Goal: Task Accomplishment & Management: Complete application form

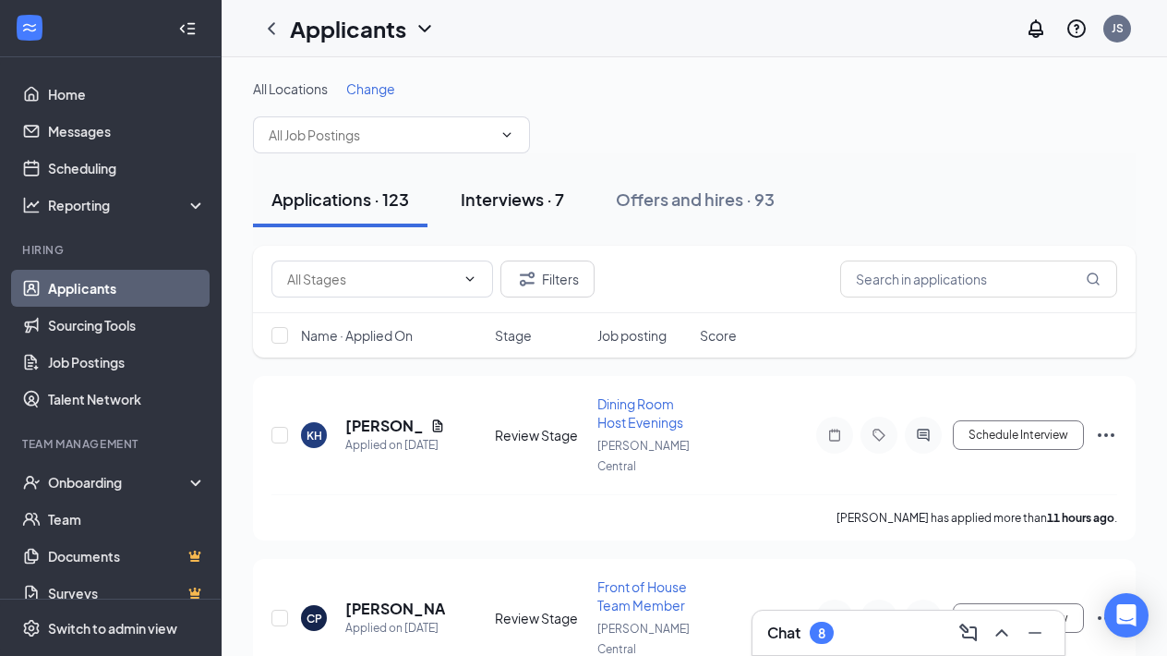
click at [516, 198] on div "Interviews · 7" at bounding box center [512, 199] width 103 height 23
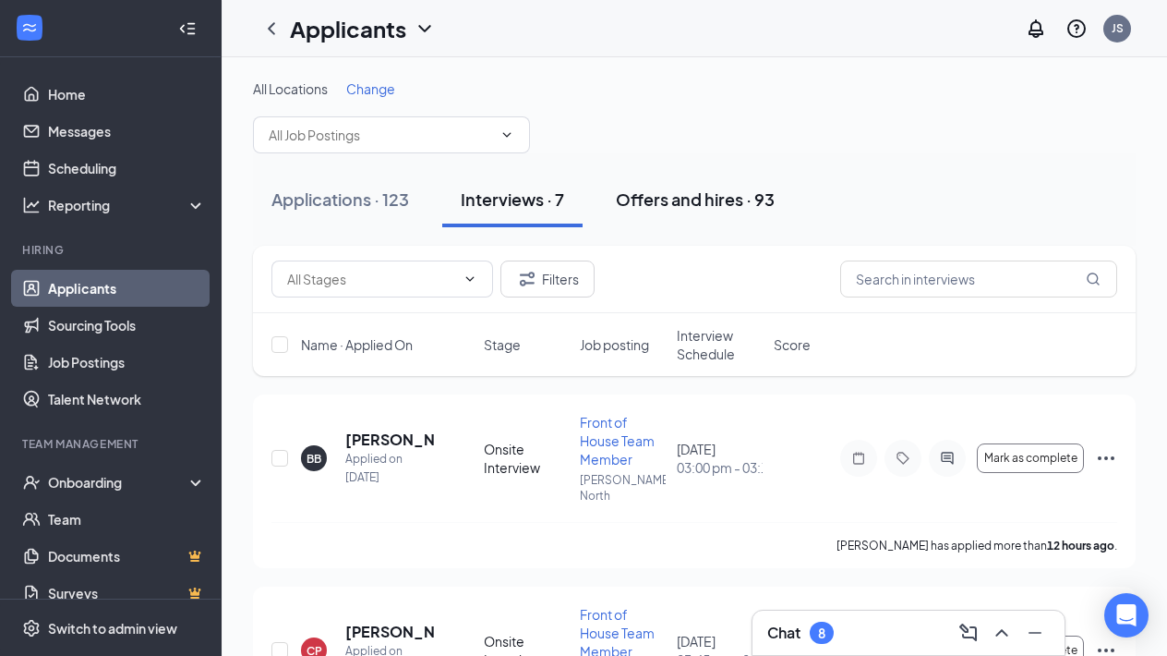
click at [672, 196] on div "Offers and hires · 93" at bounding box center [695, 199] width 159 height 23
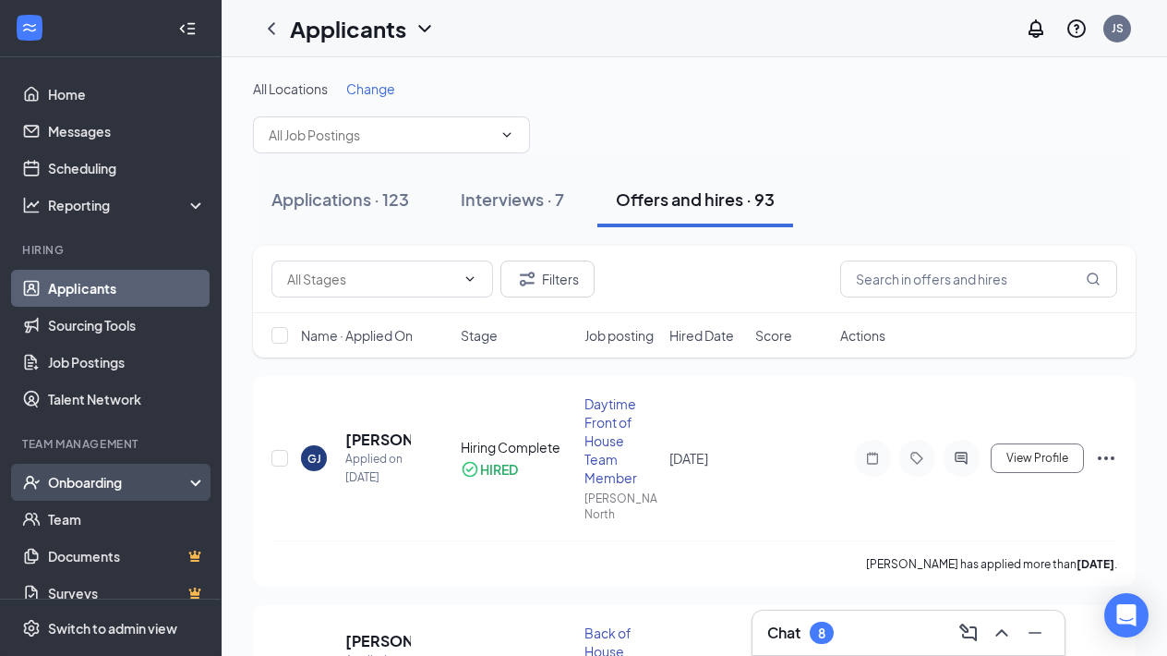
click at [81, 489] on div "Onboarding" at bounding box center [119, 482] width 142 height 18
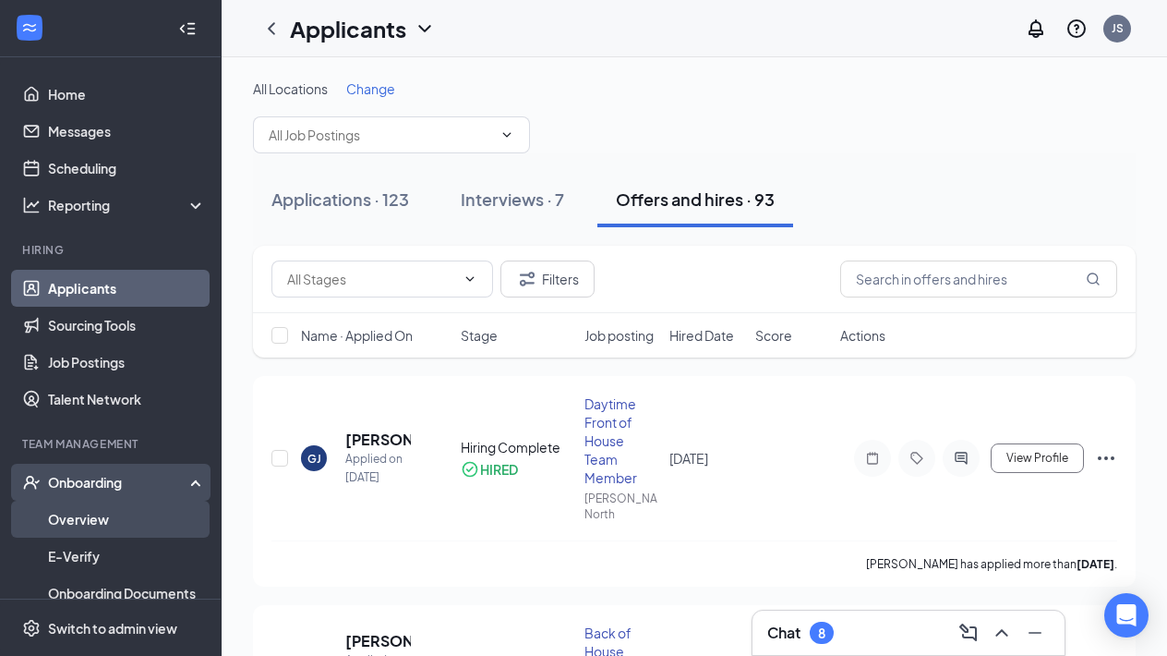
click at [81, 518] on link "Overview" at bounding box center [127, 519] width 158 height 37
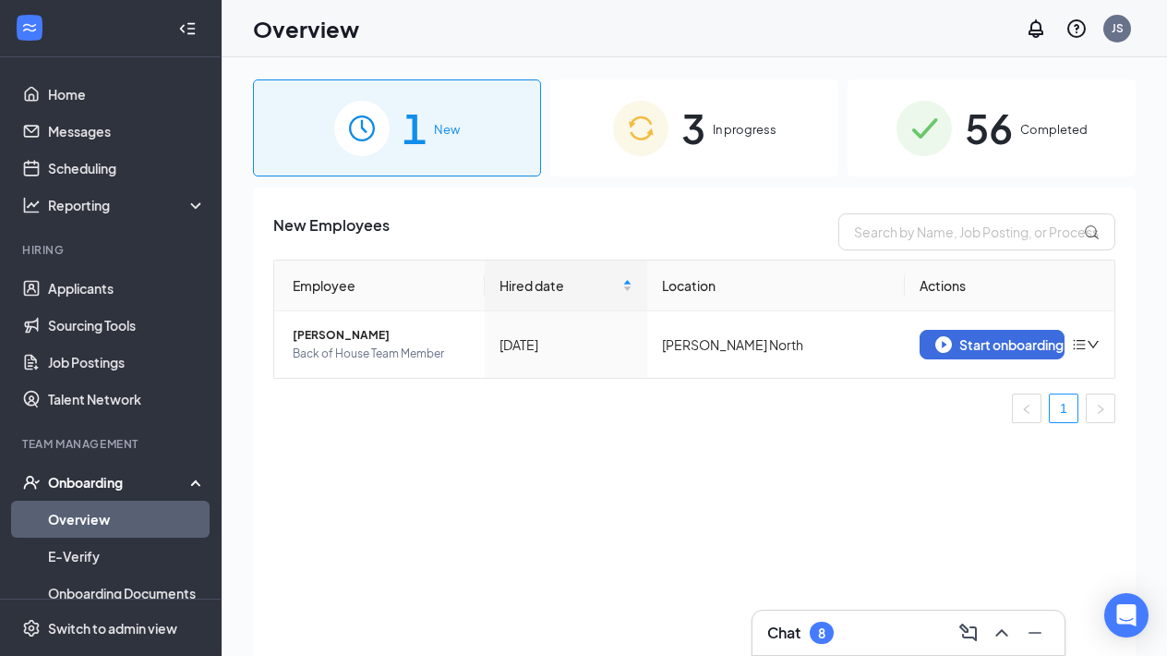
click at [726, 124] on span "In progress" at bounding box center [745, 129] width 64 height 18
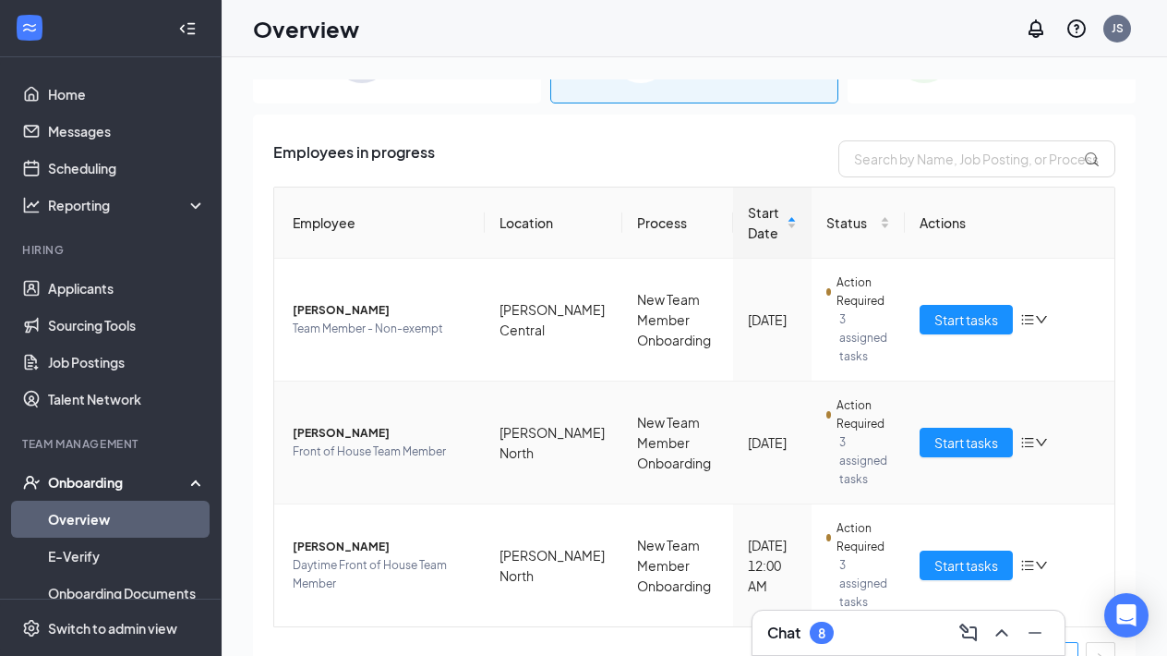
scroll to position [75, 0]
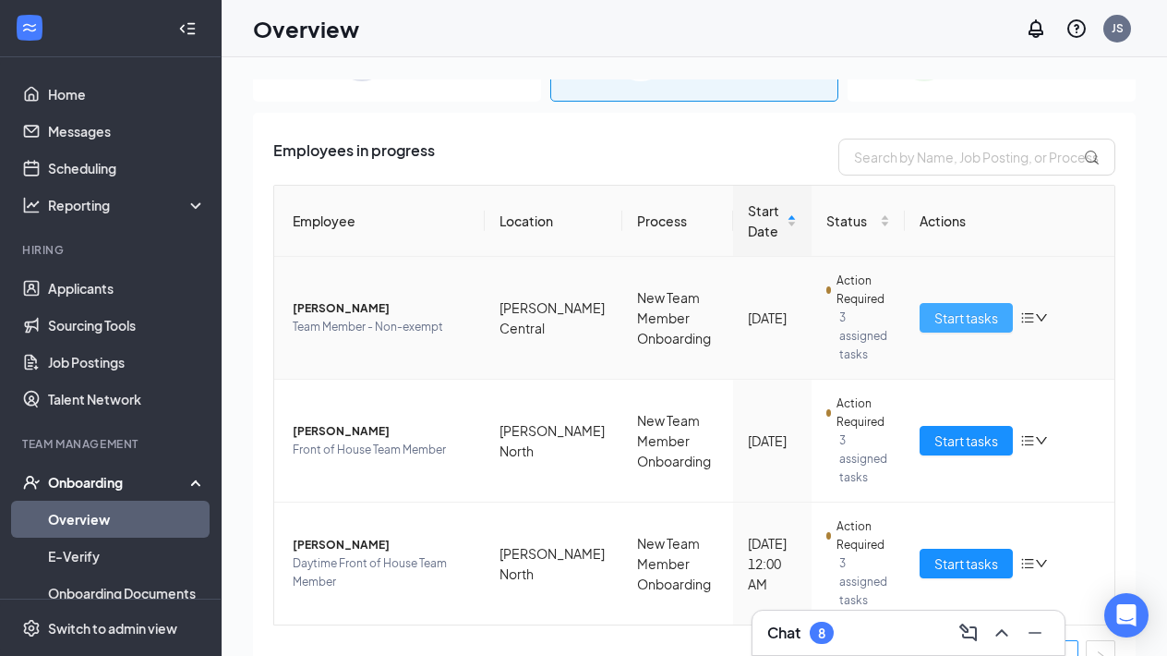
click at [944, 318] on span "Start tasks" at bounding box center [967, 318] width 64 height 20
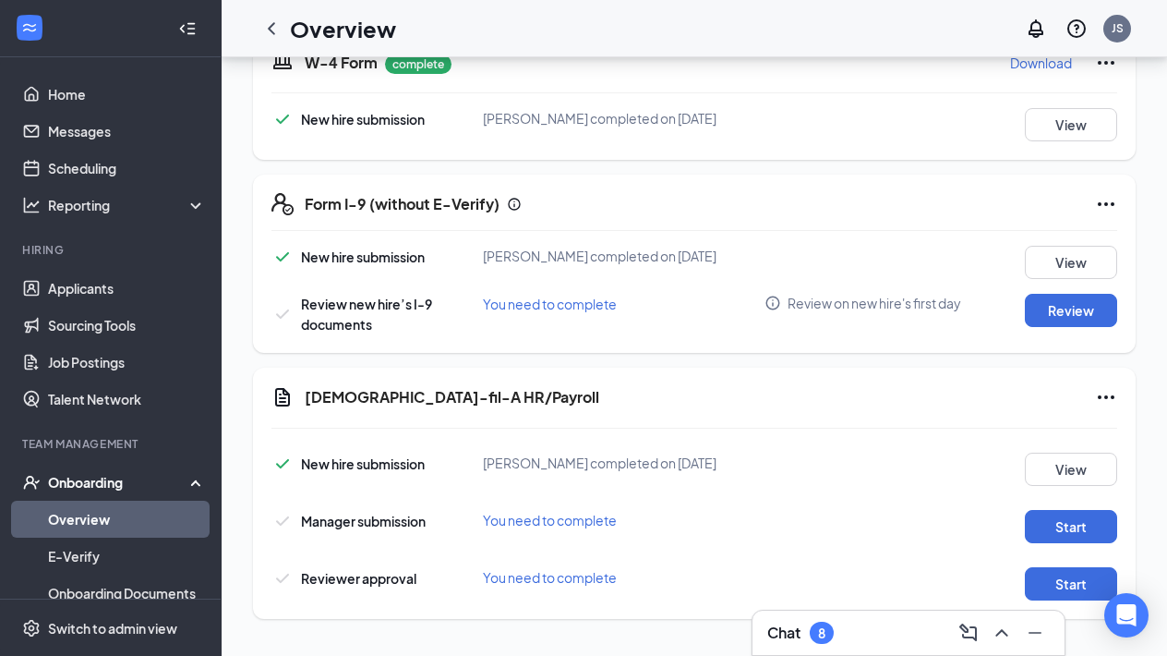
scroll to position [482, 0]
click at [1078, 304] on button "Review" at bounding box center [1071, 310] width 92 height 33
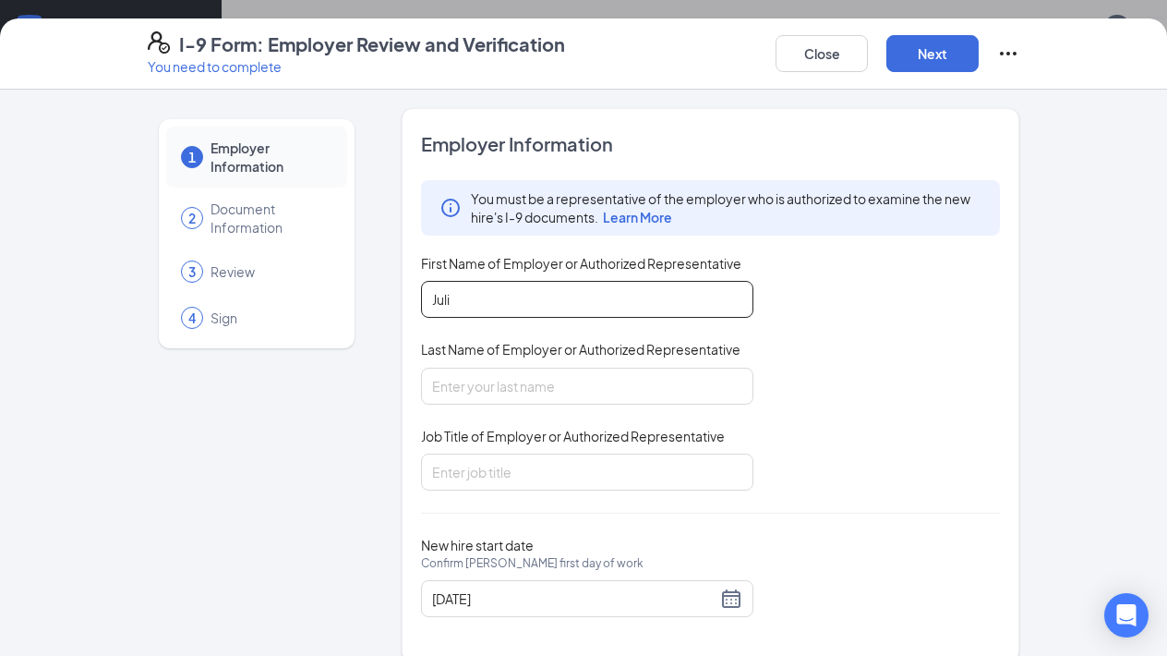
type input "Juli"
type input "[PERSON_NAME]"
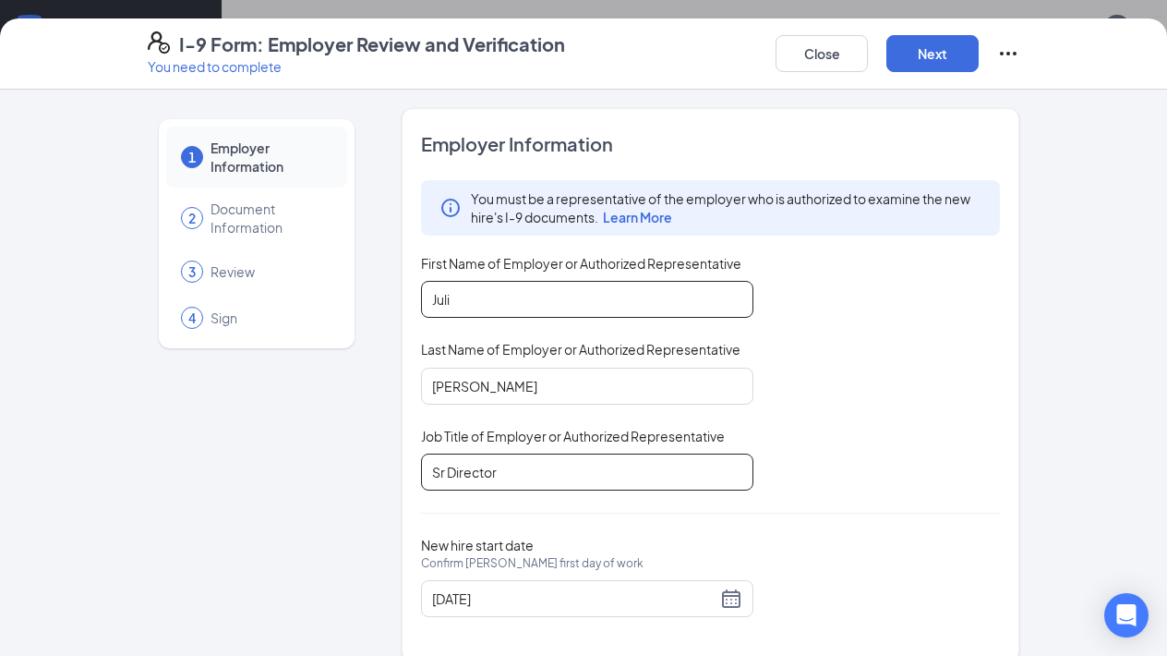
type input "Sr Director"
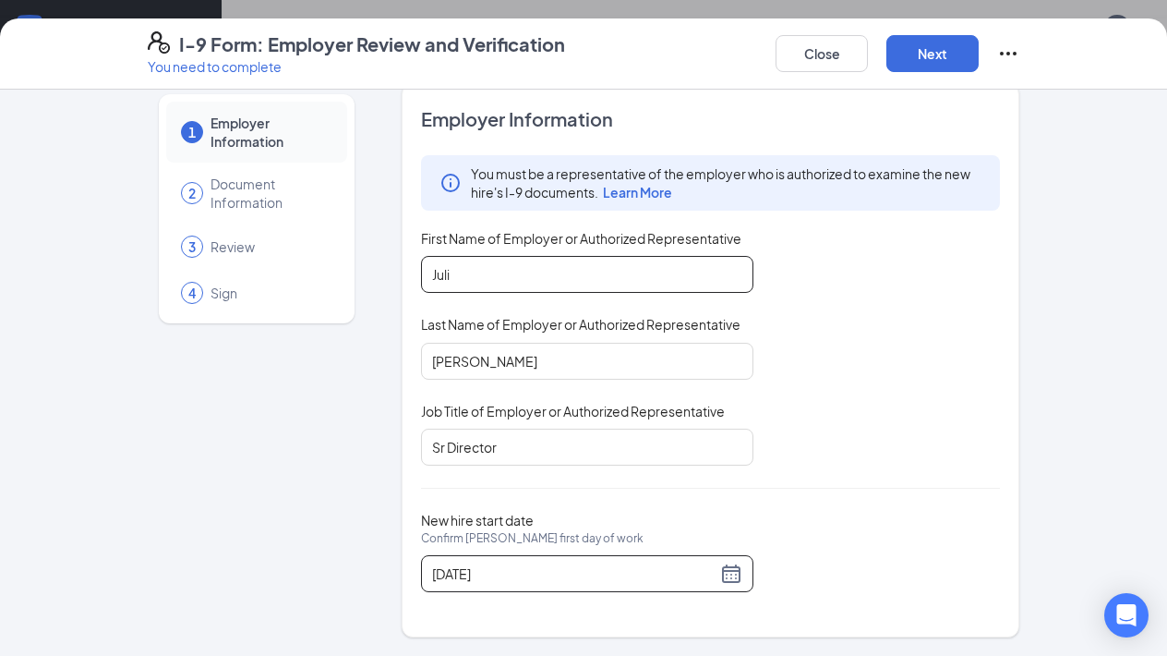
scroll to position [24, 0]
click at [732, 574] on div "[DATE]" at bounding box center [587, 574] width 310 height 22
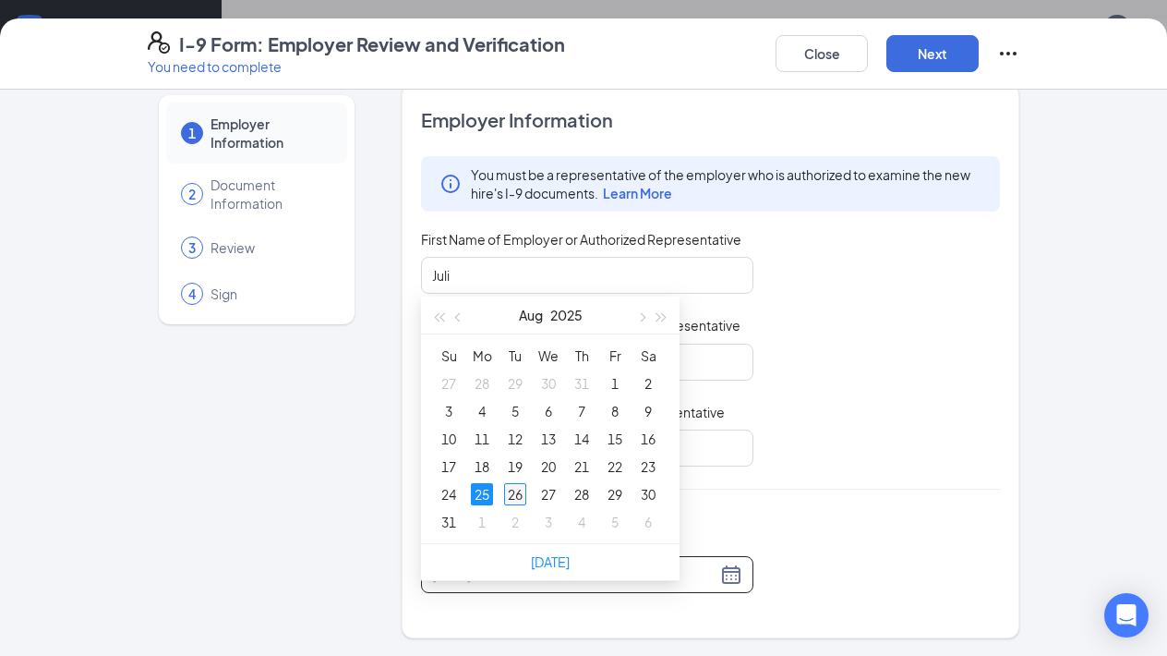
type input "[DATE]"
click at [516, 483] on div "26" at bounding box center [515, 494] width 22 height 22
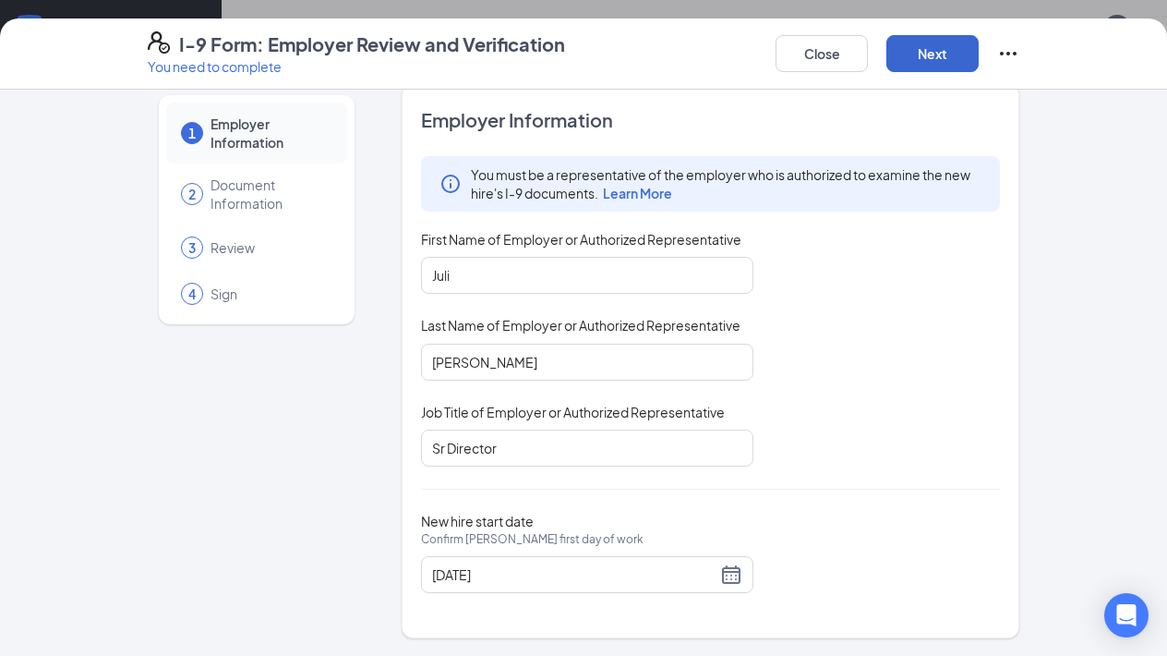
click at [925, 62] on button "Next" at bounding box center [933, 53] width 92 height 37
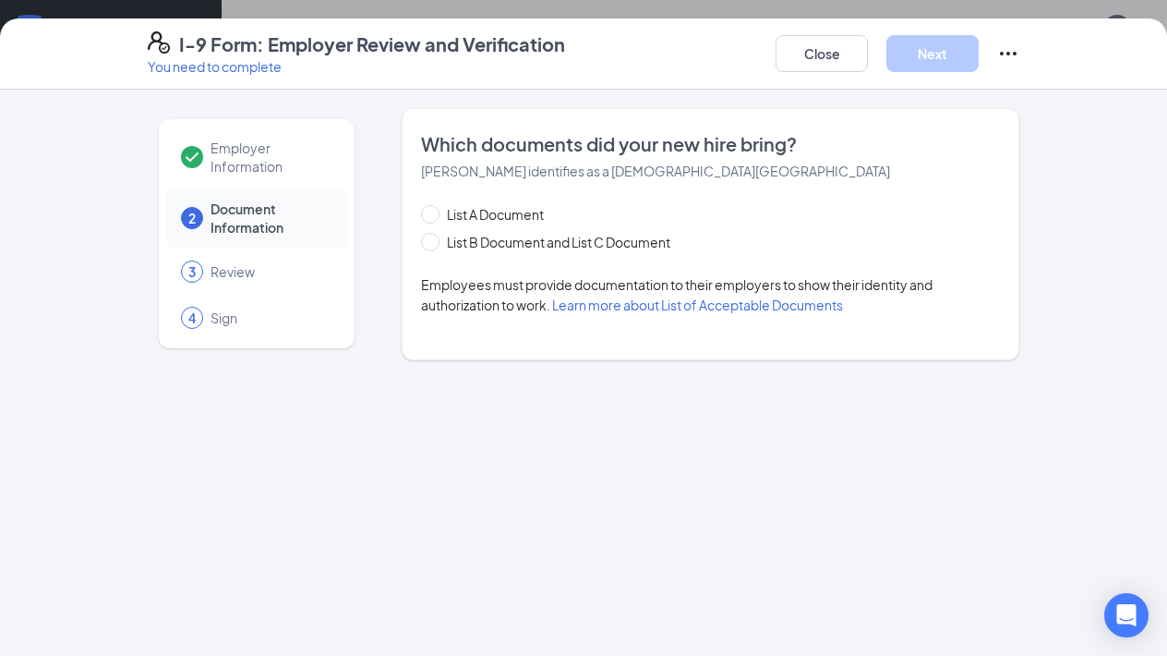
scroll to position [0, 0]
click at [435, 238] on span at bounding box center [430, 242] width 18 height 18
click at [434, 238] on input "List B Document and List C Document" at bounding box center [427, 239] width 13 height 13
radio input "true"
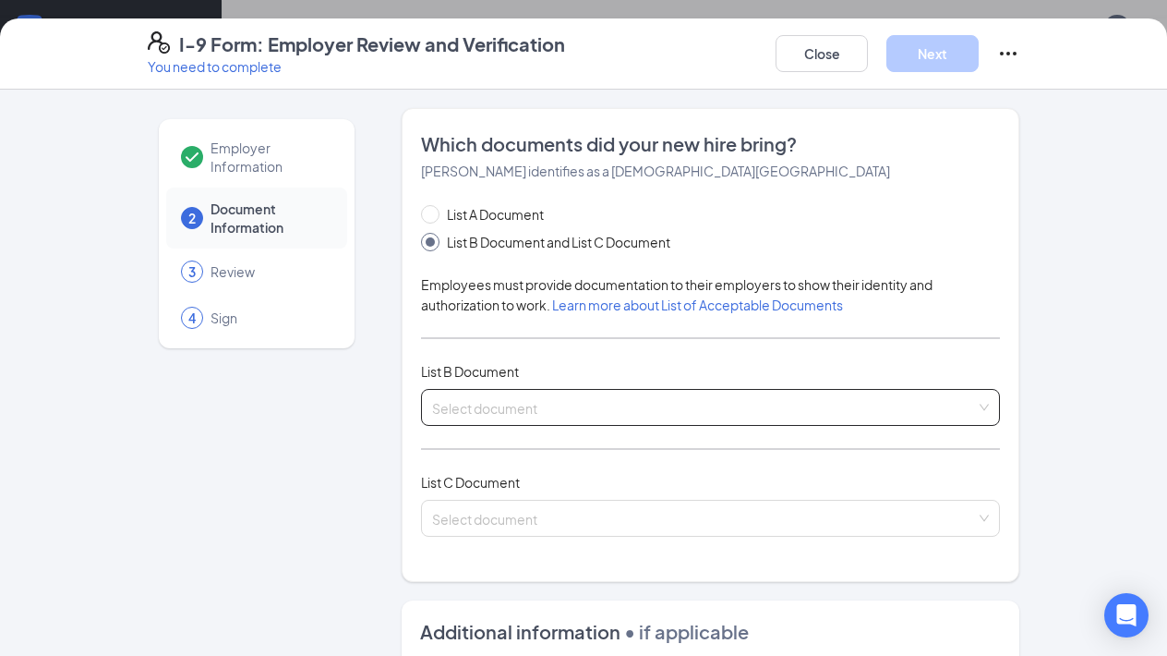
click at [478, 408] on input "search" at bounding box center [704, 404] width 544 height 28
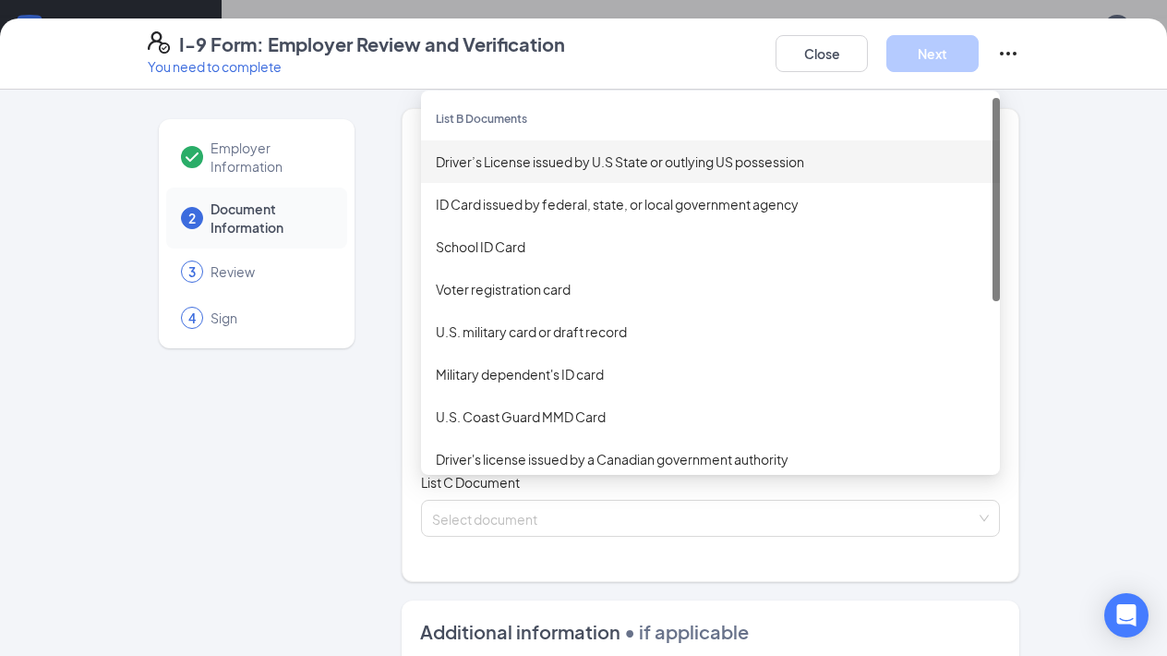
click at [517, 165] on div "Driver’s License issued by U.S State or outlying US possession" at bounding box center [711, 161] width 550 height 20
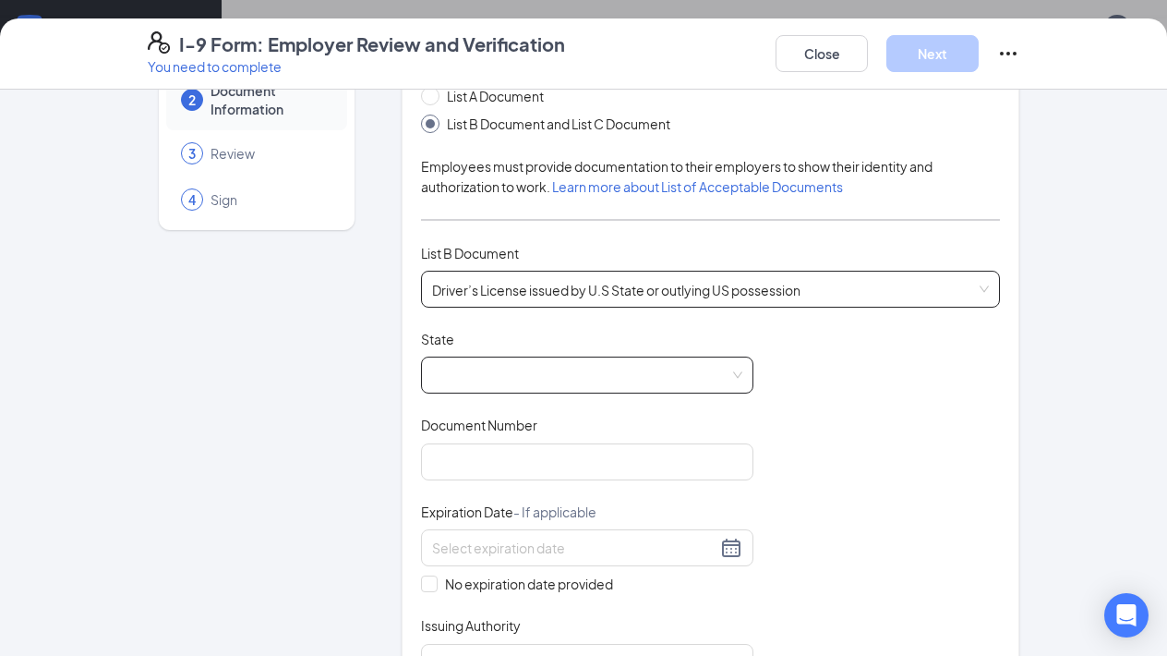
scroll to position [120, 0]
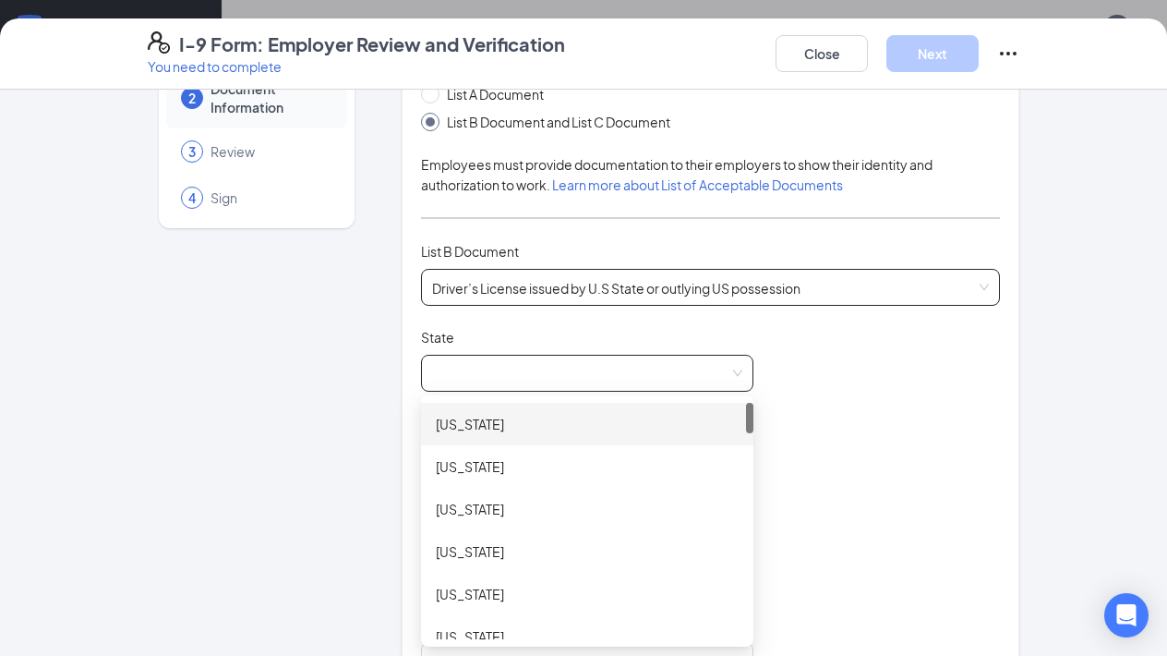
click at [533, 372] on span at bounding box center [587, 373] width 310 height 35
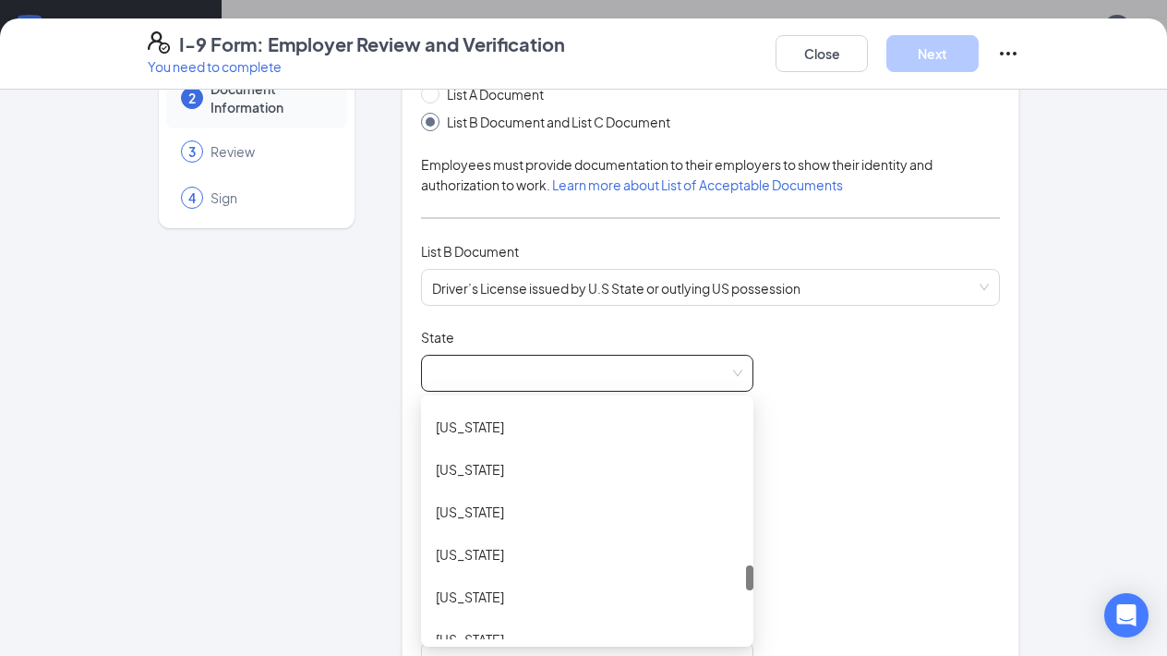
scroll to position [1530, 0]
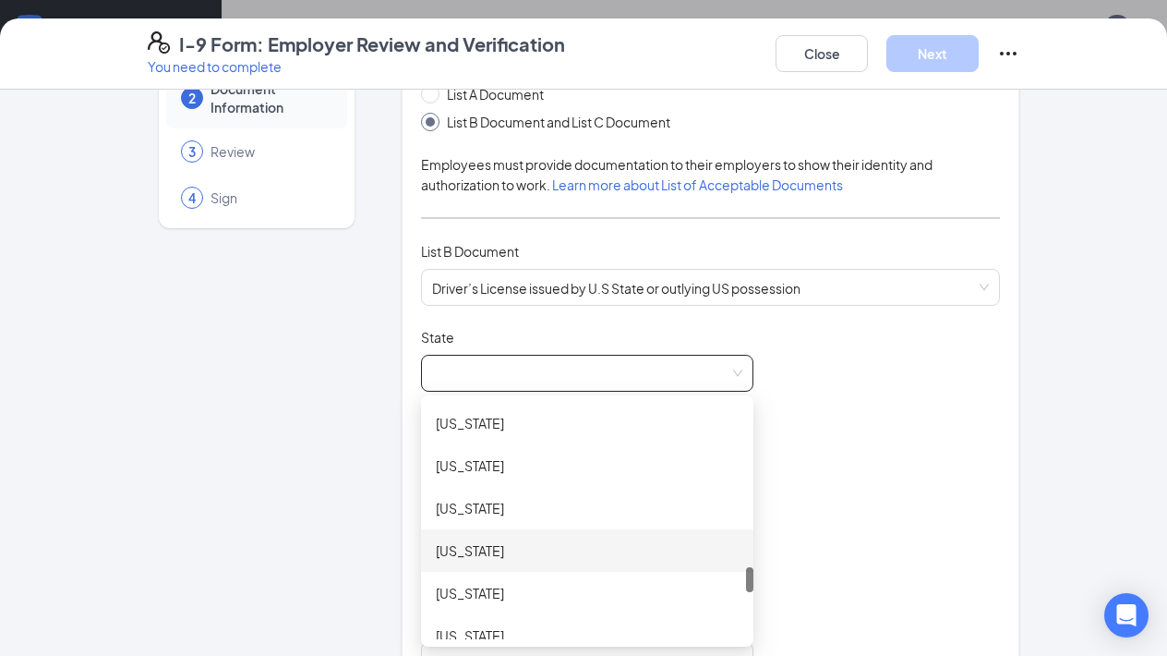
click at [513, 540] on div "[US_STATE]" at bounding box center [587, 550] width 303 height 20
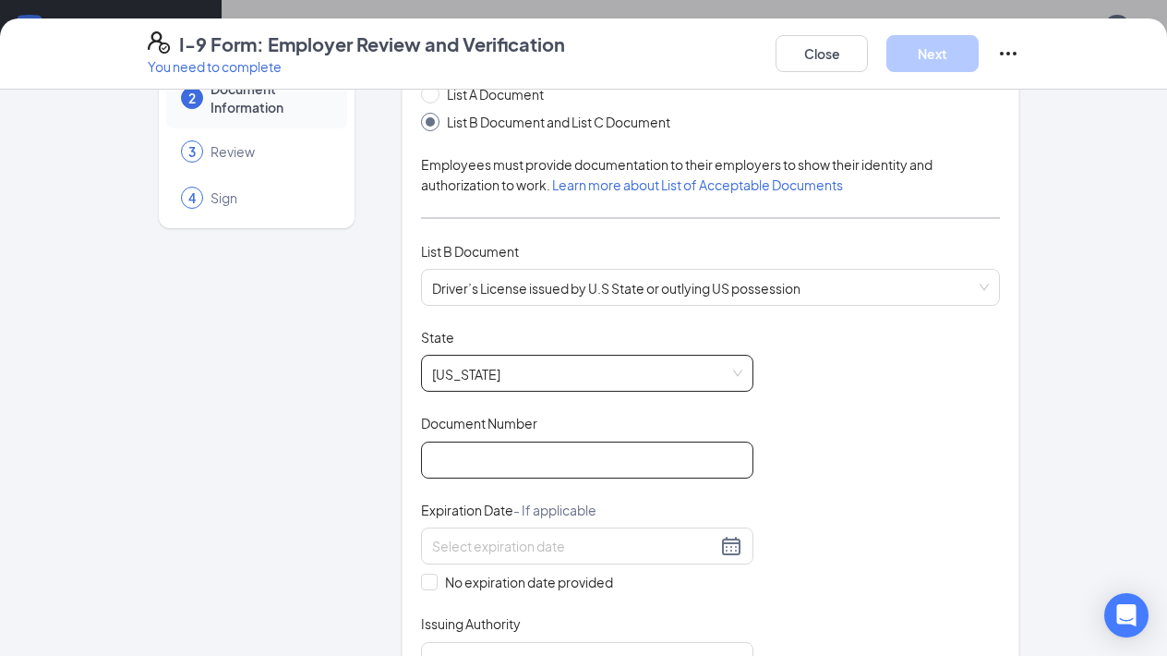
click at [483, 450] on input "Document Number" at bounding box center [587, 460] width 333 height 37
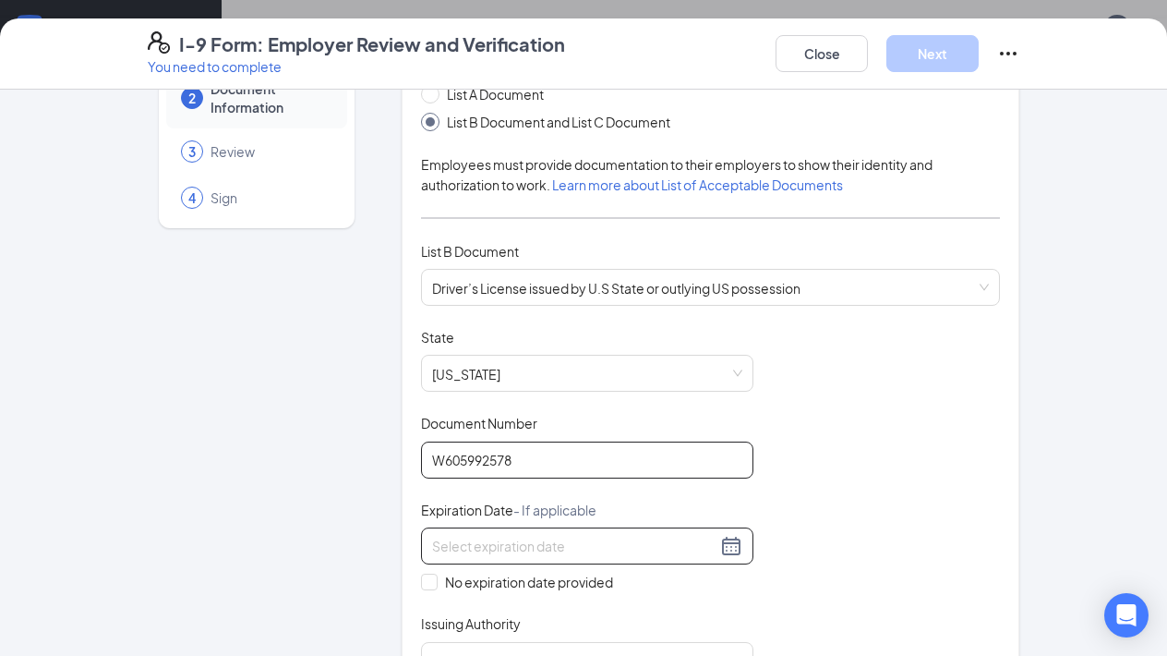
type input "W605992578"
click at [462, 545] on input at bounding box center [574, 546] width 284 height 20
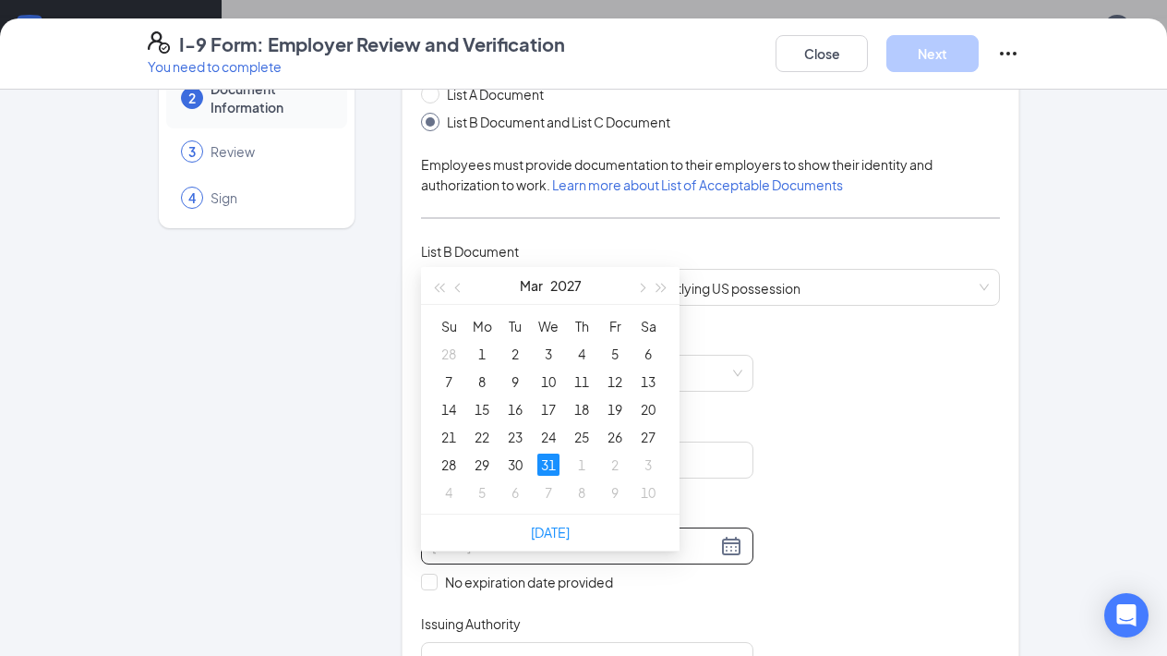
type input "[DATE]"
click at [551, 454] on div "31" at bounding box center [549, 465] width 22 height 22
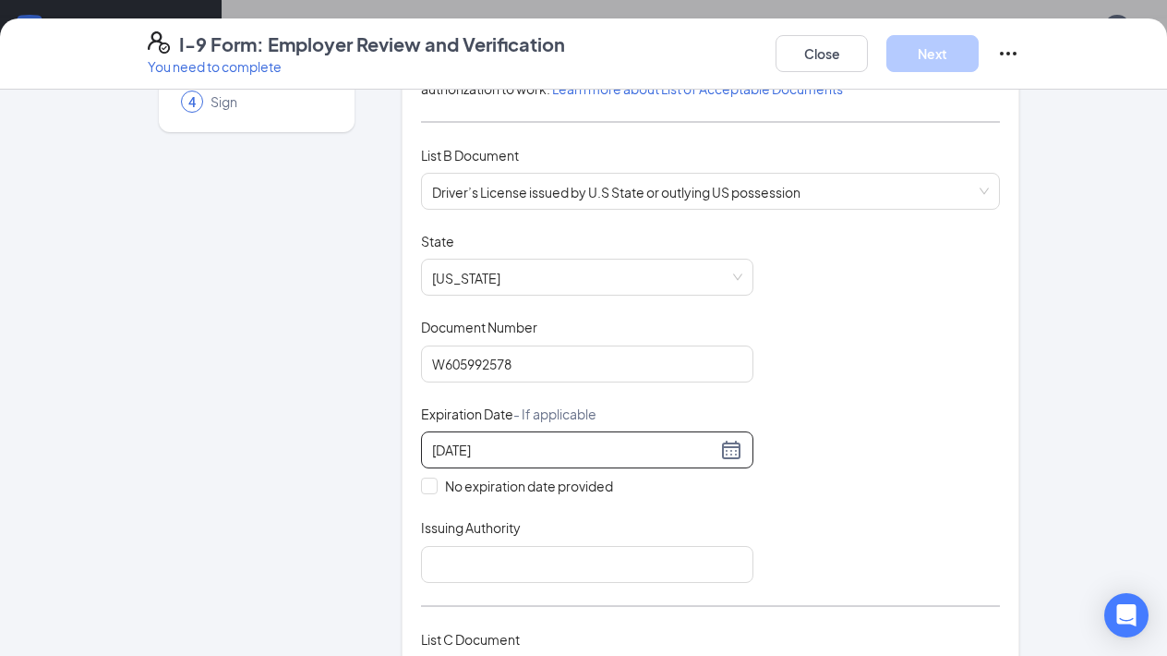
scroll to position [297, 0]
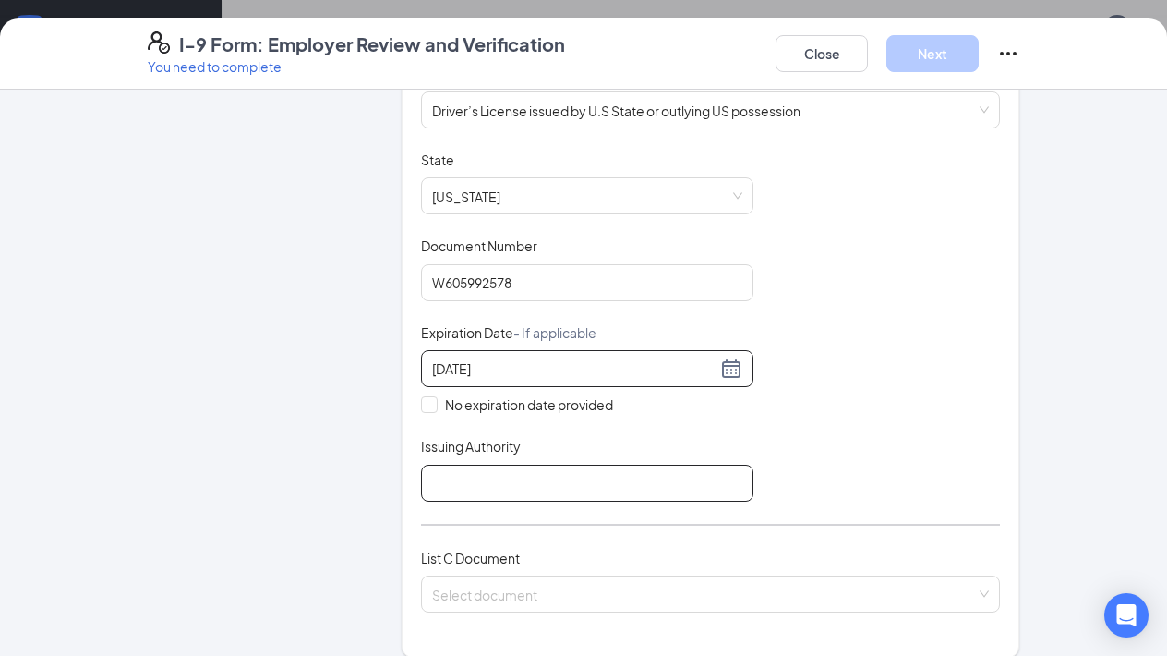
click at [489, 478] on input "Issuing Authority" at bounding box center [587, 483] width 333 height 37
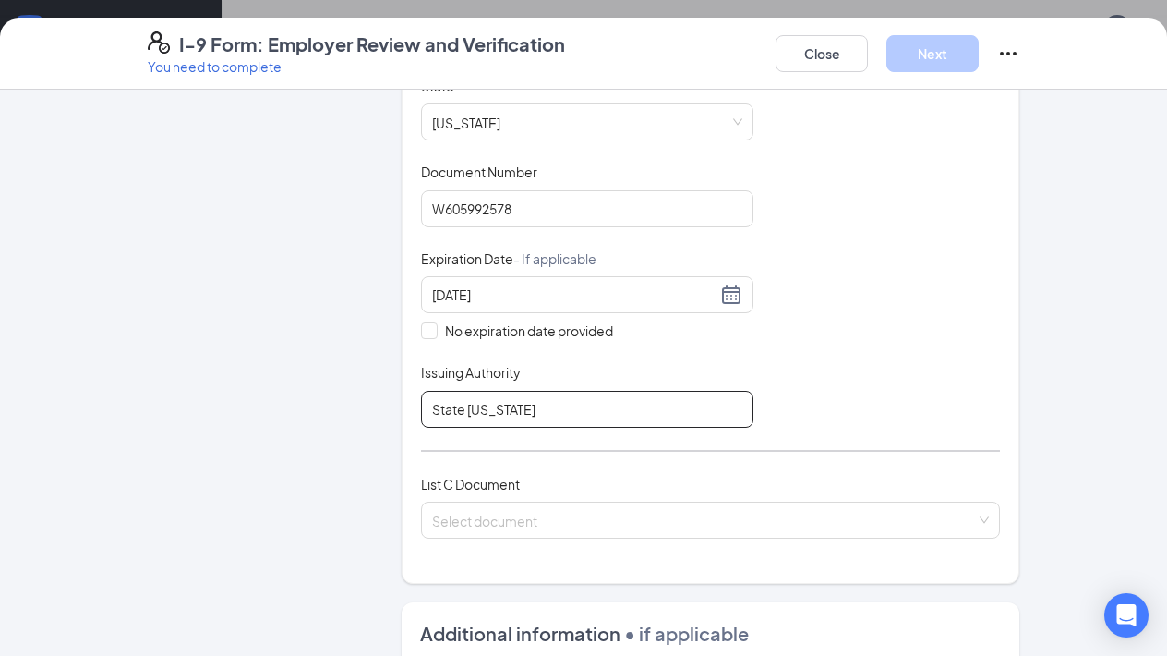
scroll to position [416, 0]
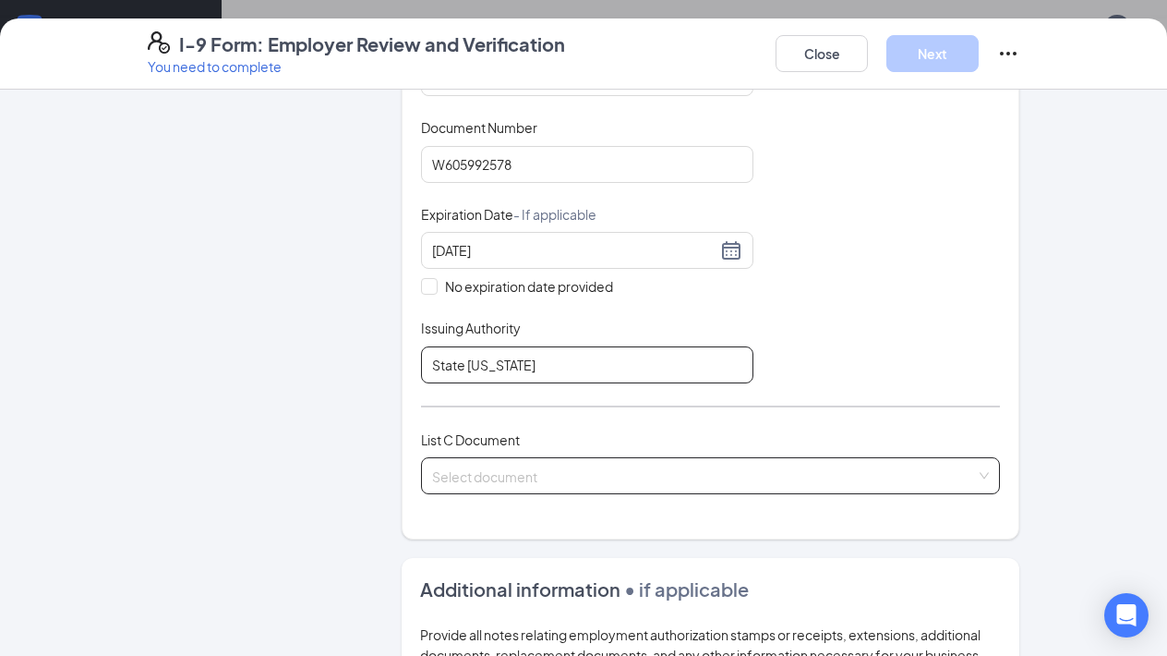
type input "State [US_STATE]"
click at [520, 466] on input "search" at bounding box center [704, 472] width 544 height 28
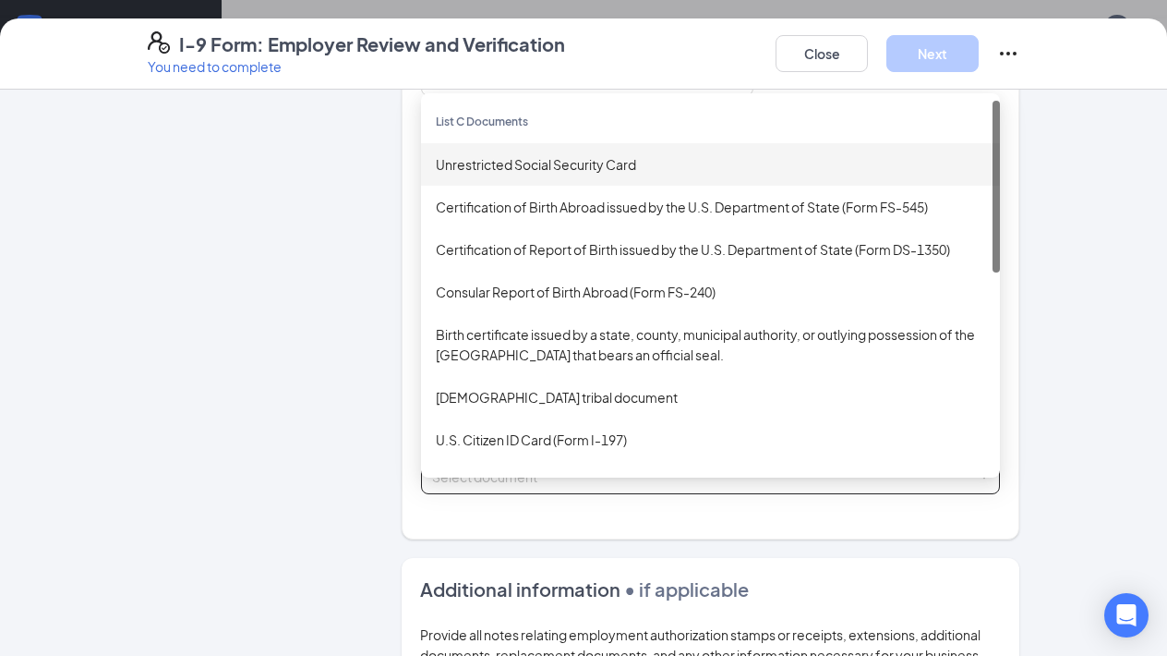
click at [495, 166] on div "Unrestricted Social Security Card" at bounding box center [711, 164] width 550 height 20
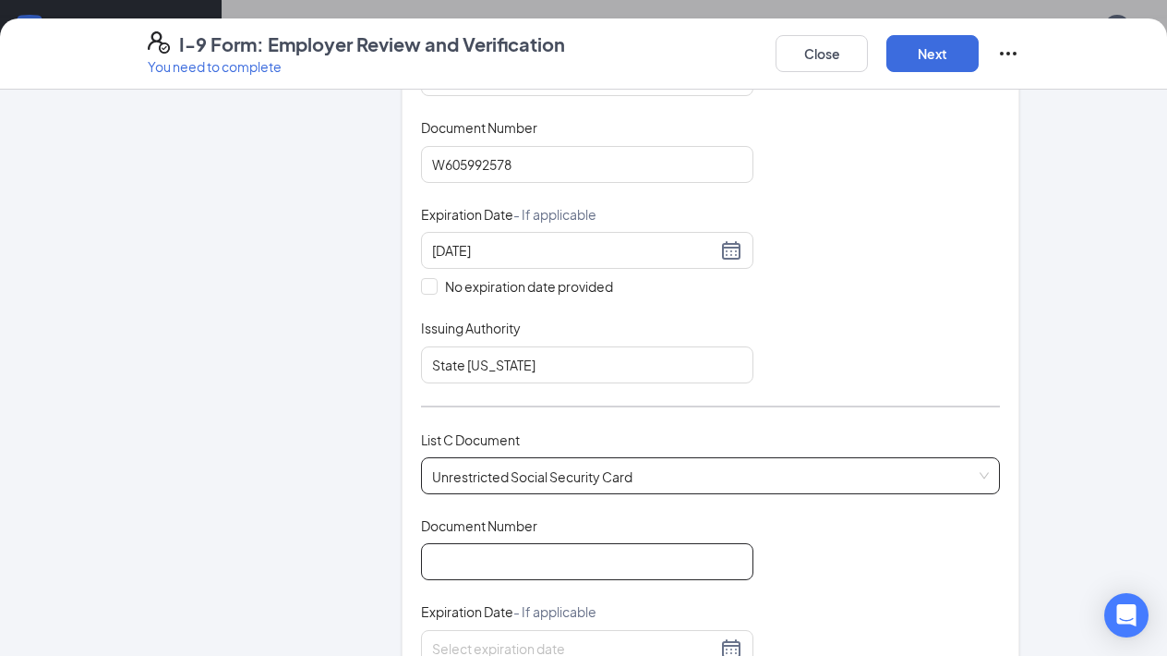
click at [448, 552] on input "Document Number" at bounding box center [587, 561] width 333 height 37
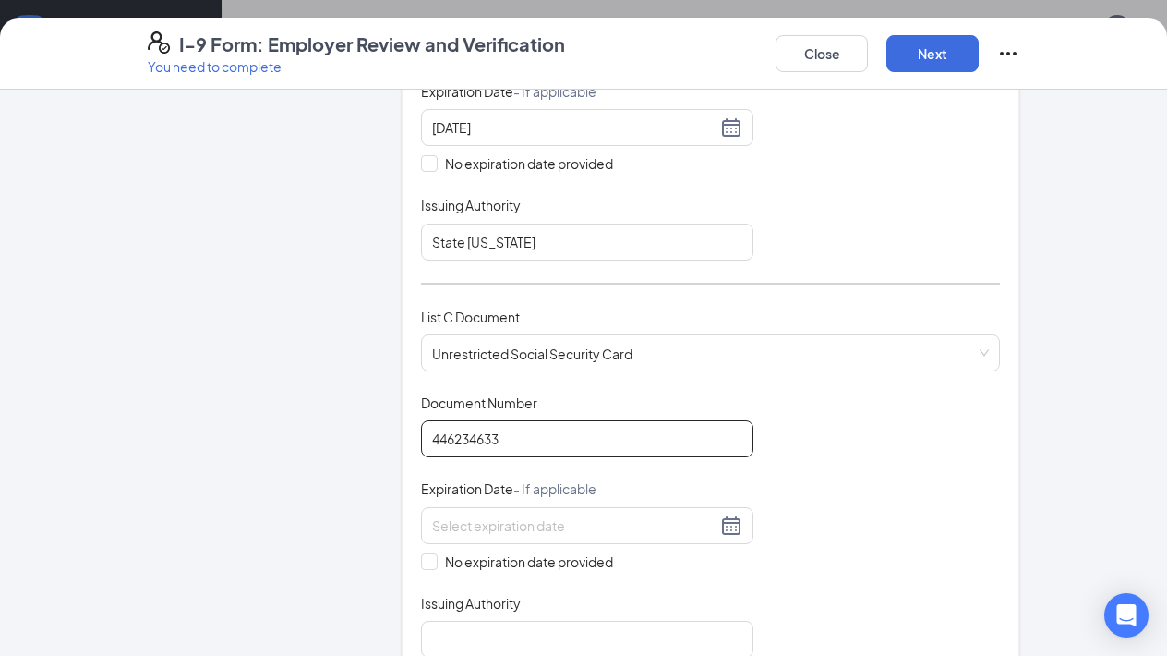
scroll to position [549, 0]
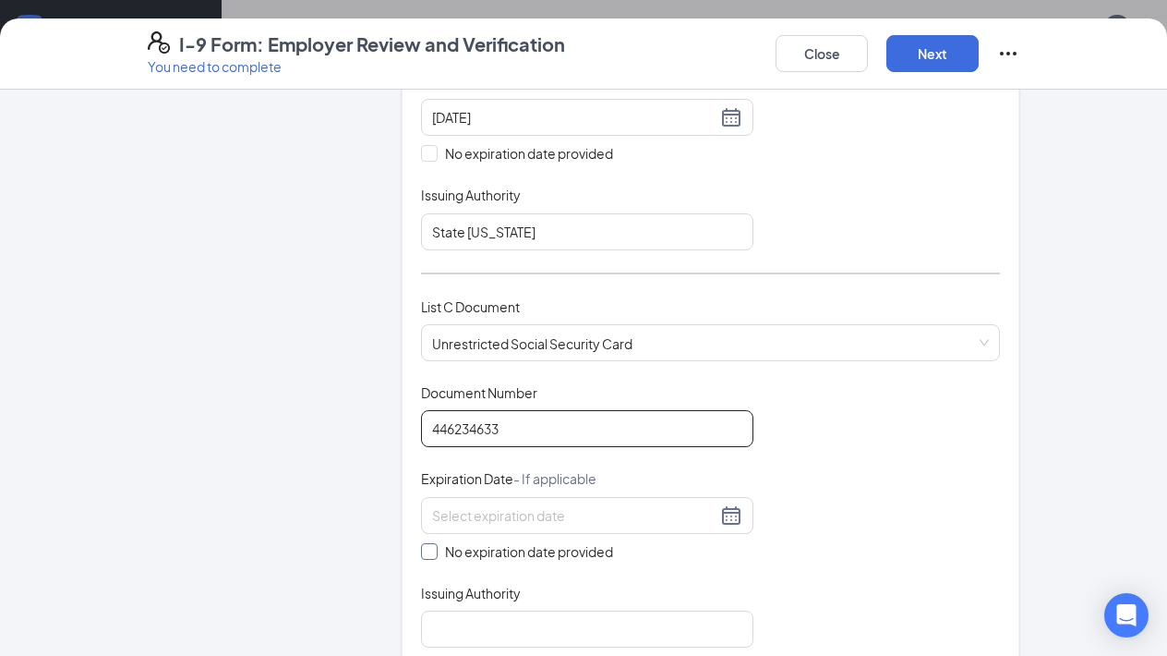
type input "446234633"
click at [437, 543] on span at bounding box center [429, 551] width 17 height 17
click at [434, 543] on input "No expiration date provided" at bounding box center [427, 549] width 13 height 13
checkbox input "true"
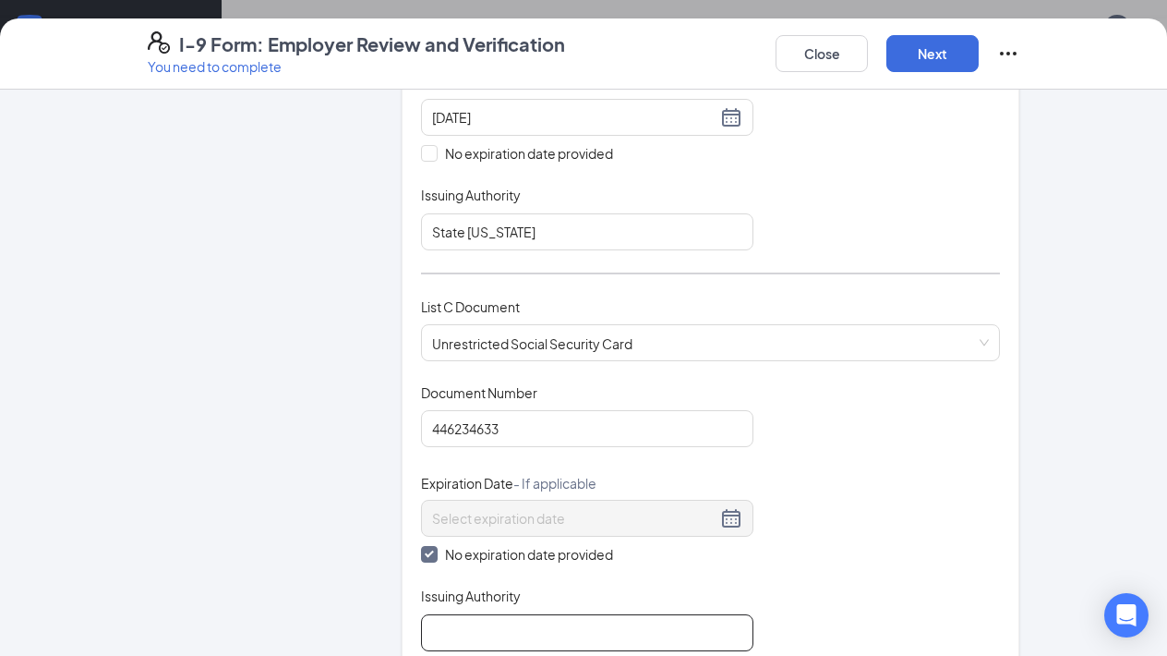
click at [437, 621] on input "Issuing Authority" at bounding box center [587, 632] width 333 height 37
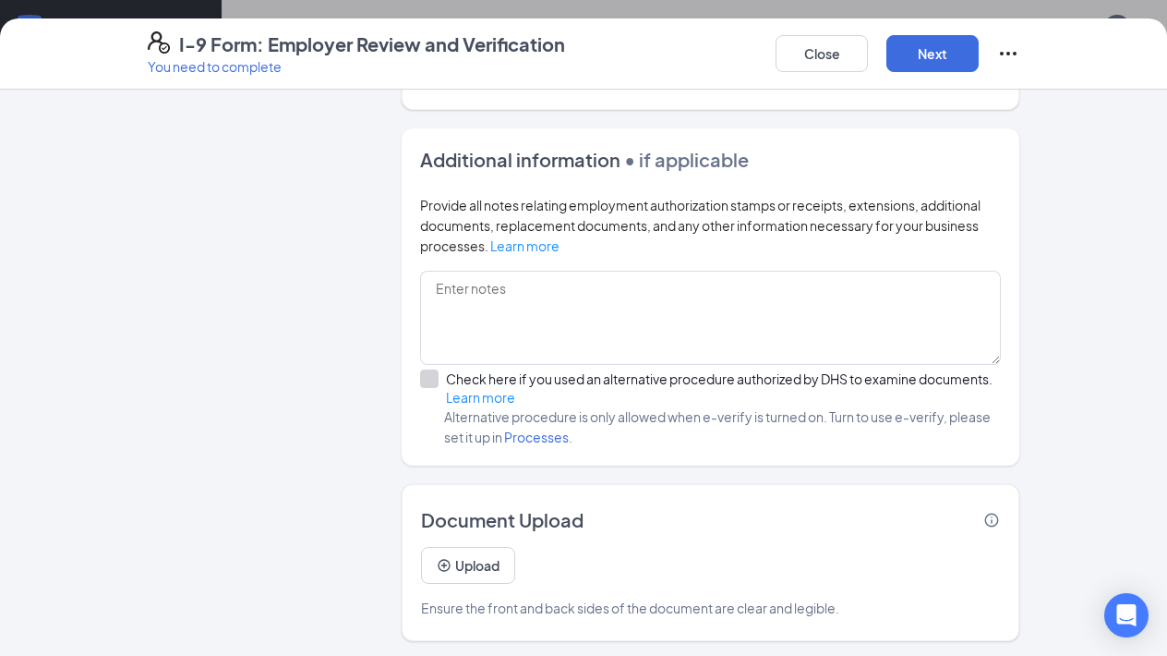
scroll to position [1134, 0]
type input "SSA"
click at [946, 57] on button "Next" at bounding box center [933, 53] width 92 height 37
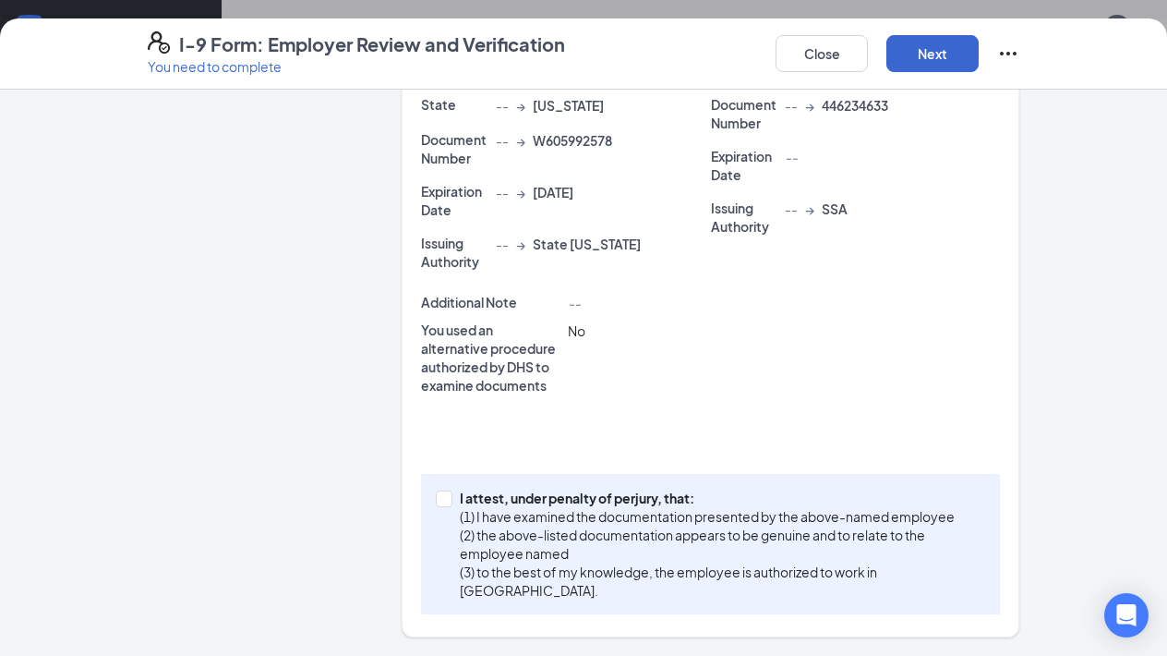
scroll to position [479, 0]
click at [444, 501] on input "I attest, under penalty of [PERSON_NAME], that: (1) I have examined the documen…" at bounding box center [442, 497] width 13 height 13
checkbox input "true"
click at [929, 65] on button "Next" at bounding box center [933, 53] width 92 height 37
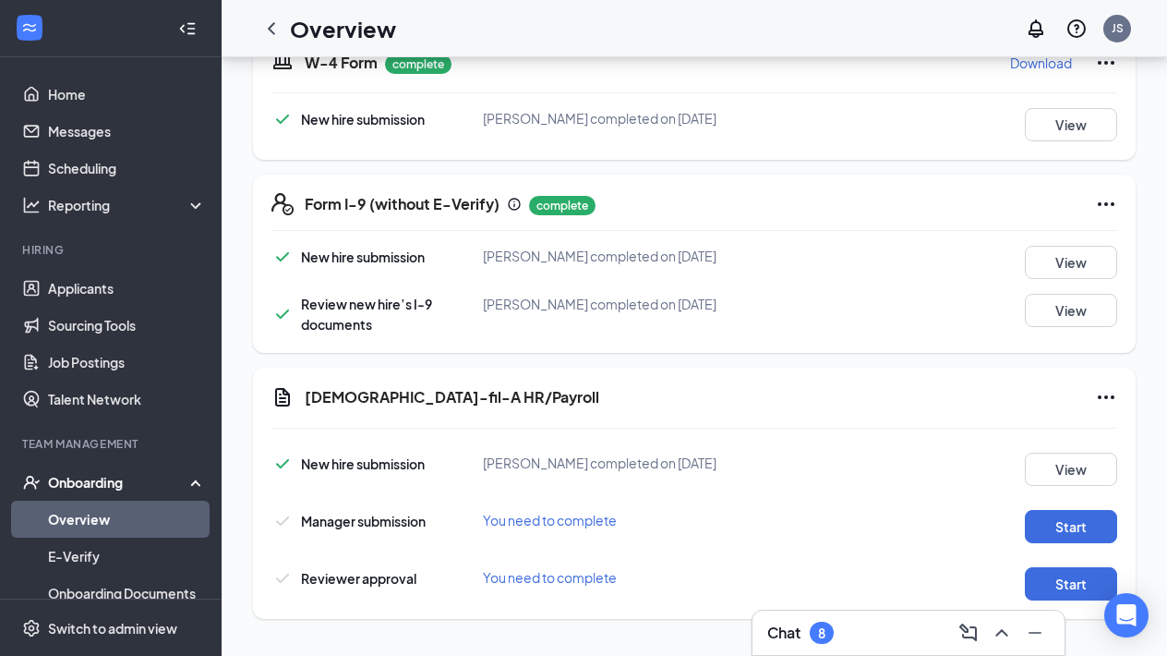
scroll to position [482, 0]
click at [1065, 519] on button "Start" at bounding box center [1071, 526] width 92 height 33
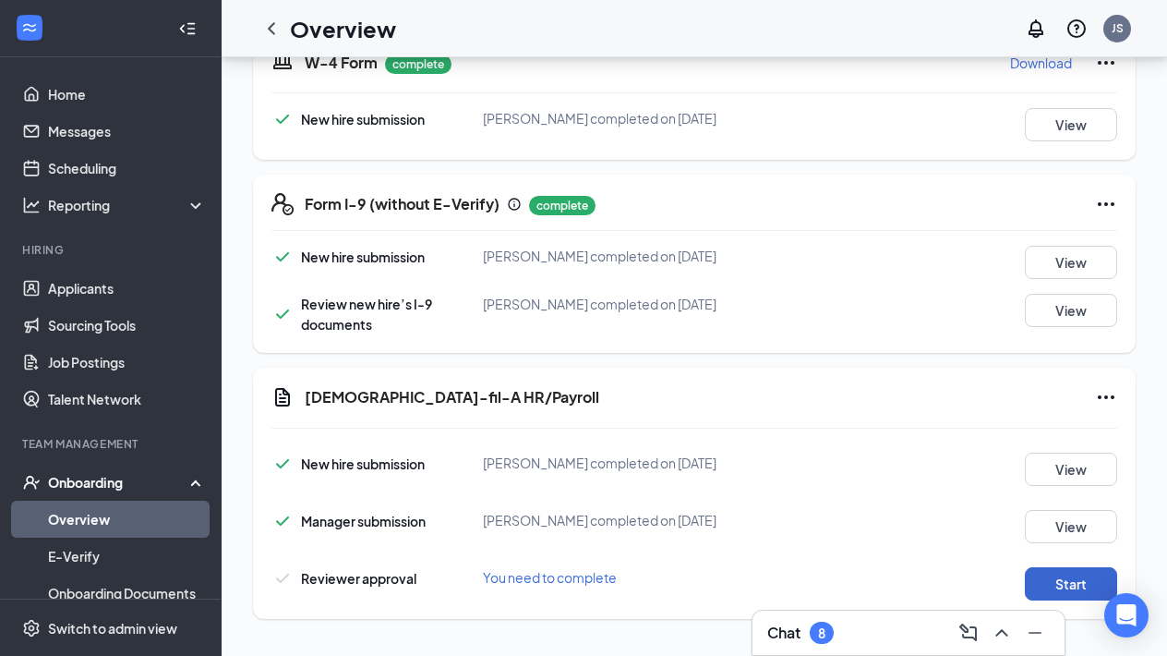
click at [1059, 583] on button "Start" at bounding box center [1071, 583] width 92 height 33
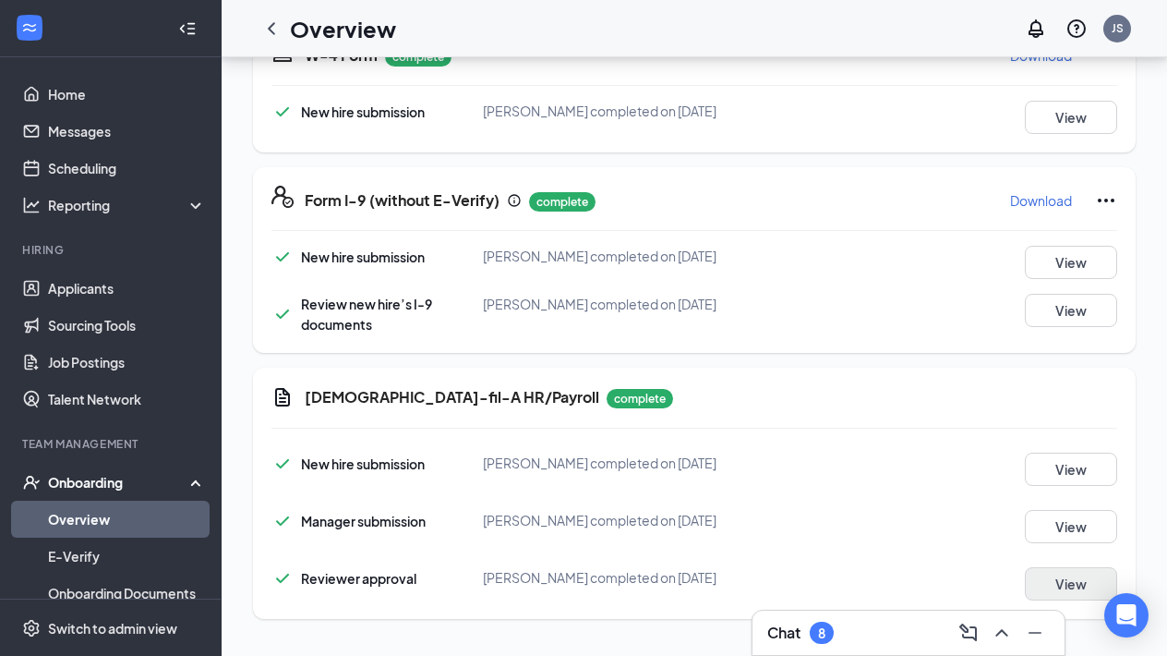
scroll to position [326, 0]
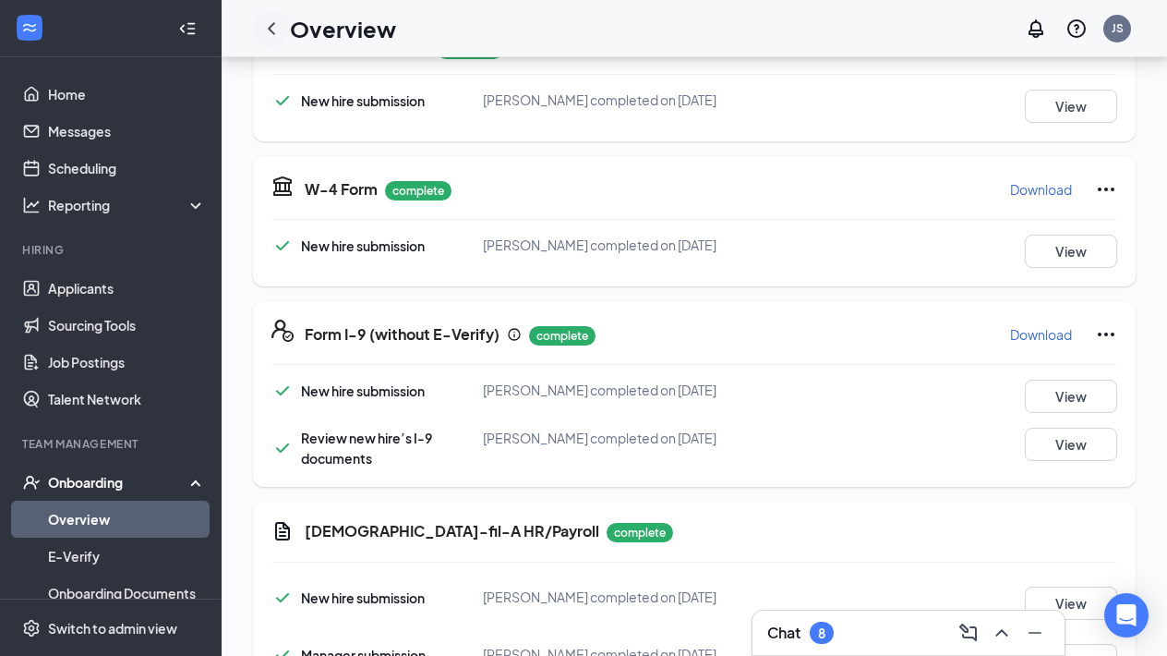
click at [275, 26] on icon "ChevronLeft" at bounding box center [271, 29] width 22 height 22
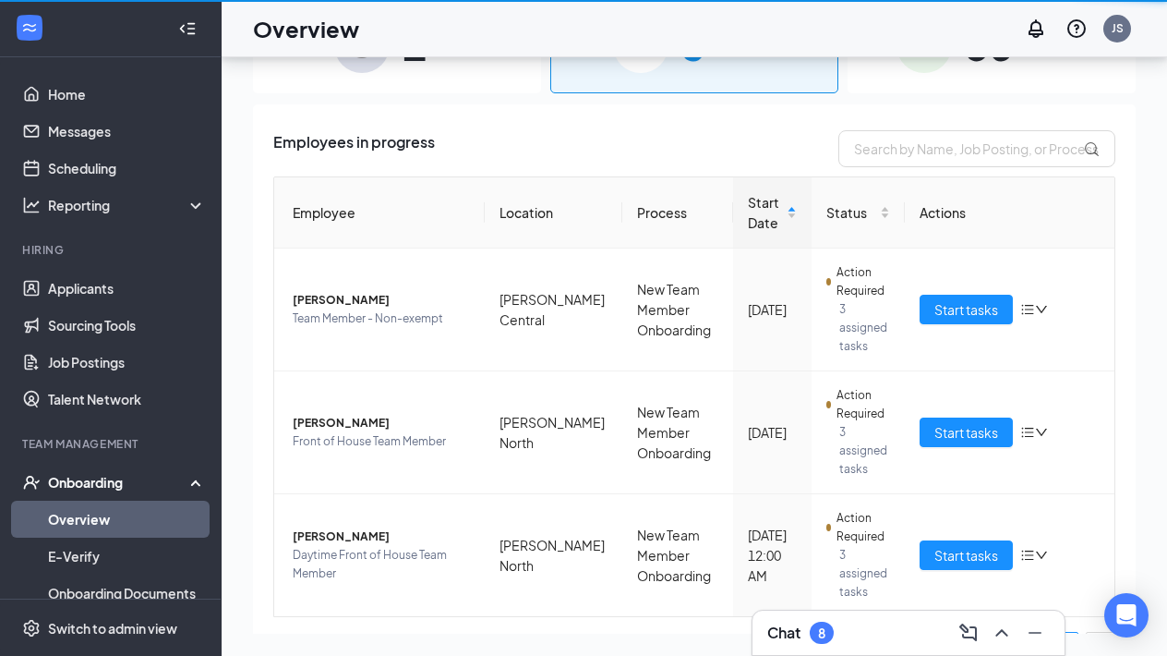
scroll to position [83, 0]
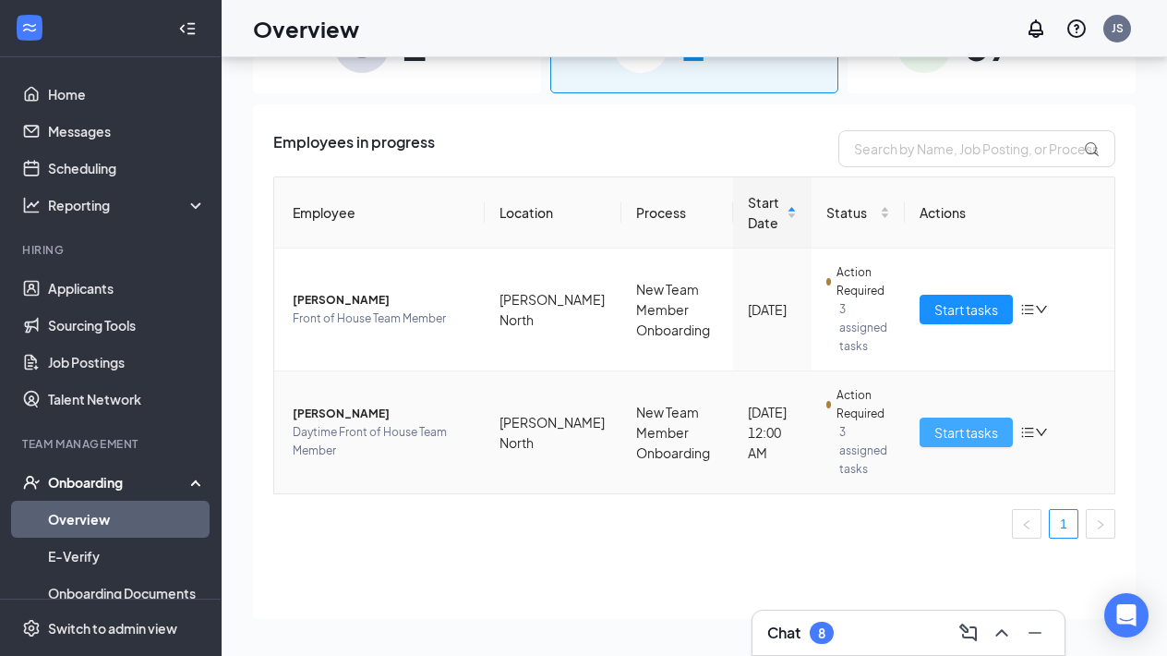
click at [977, 430] on span "Start tasks" at bounding box center [967, 432] width 64 height 20
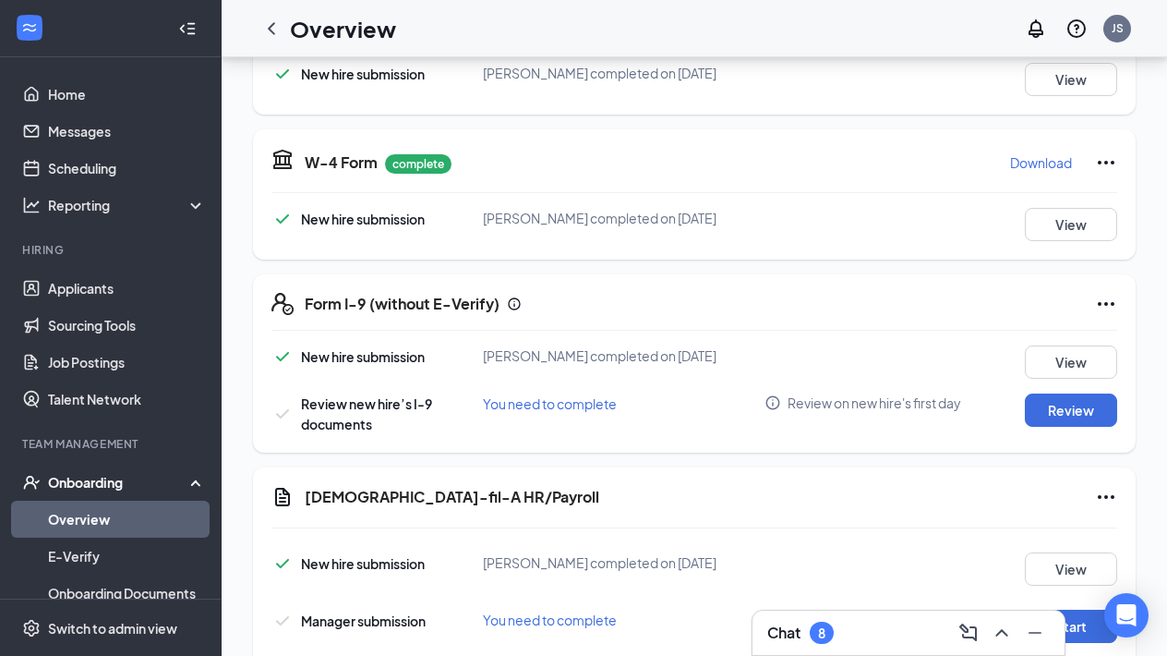
scroll to position [355, 0]
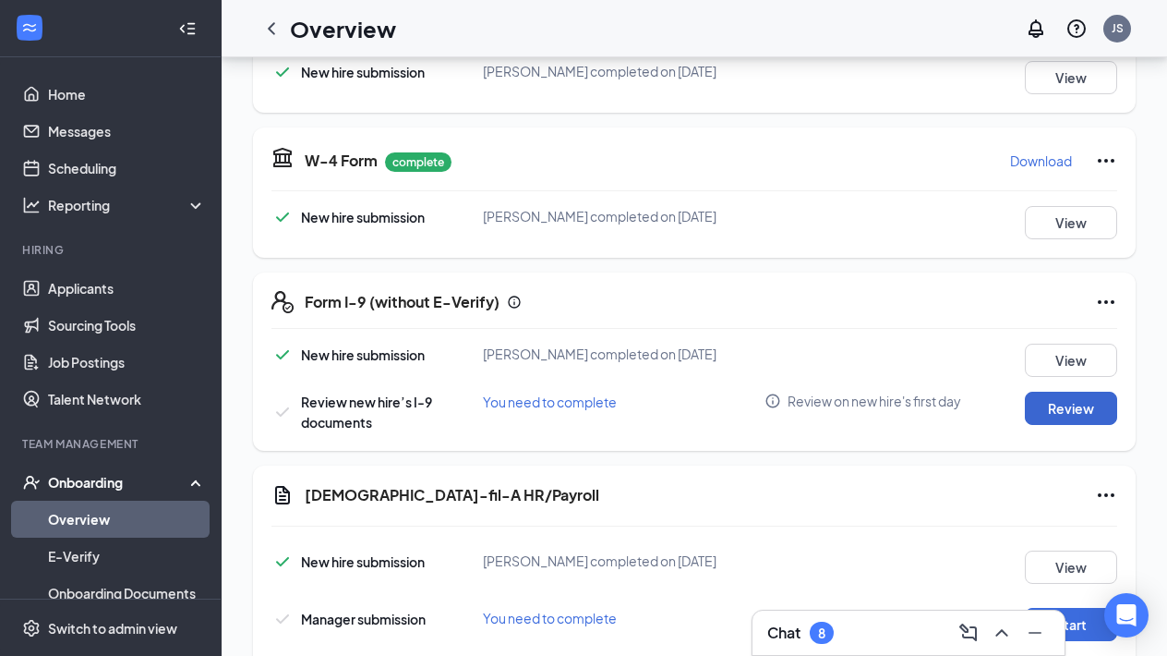
click at [1085, 409] on button "Review" at bounding box center [1071, 408] width 92 height 33
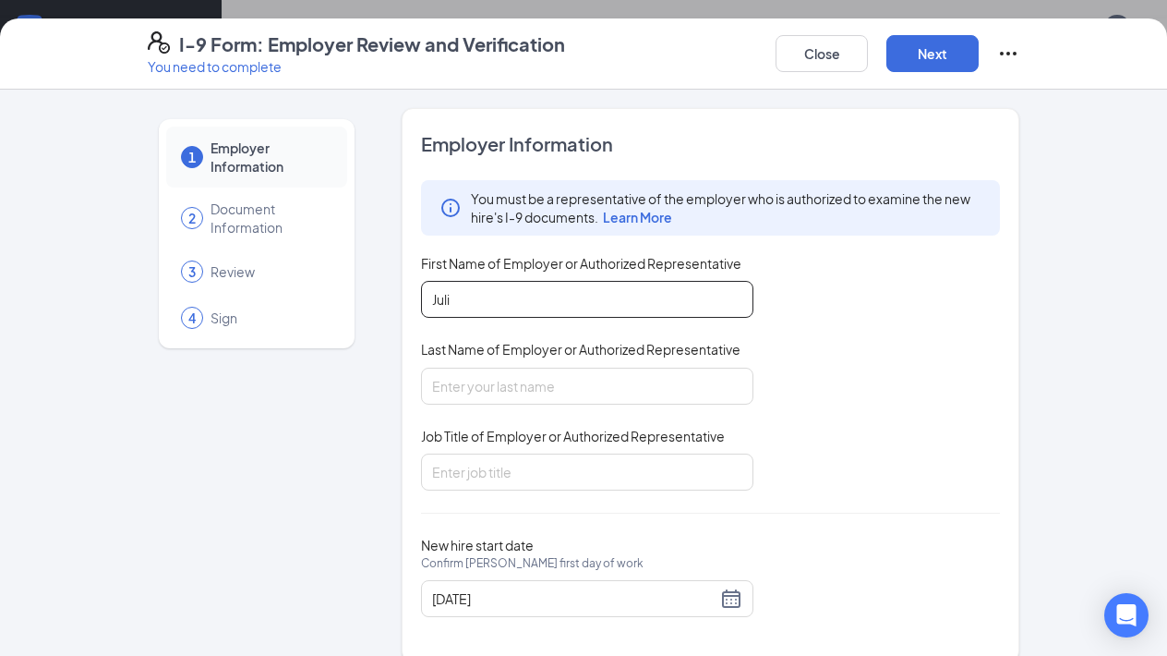
type input "Juli"
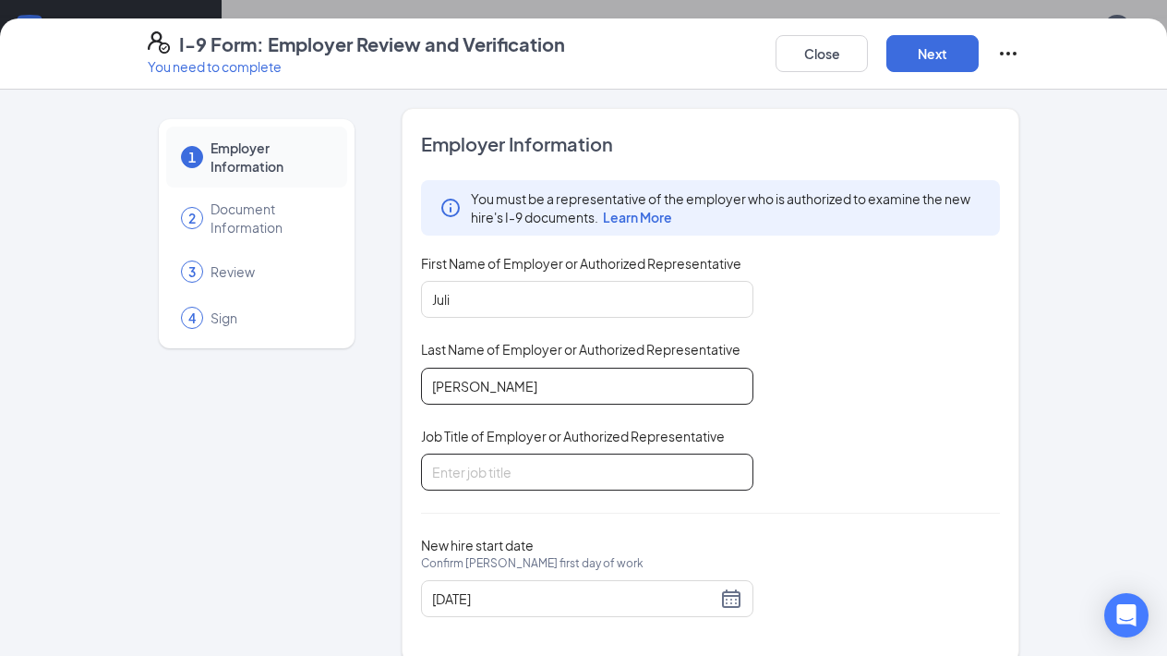
type input "[PERSON_NAME]"
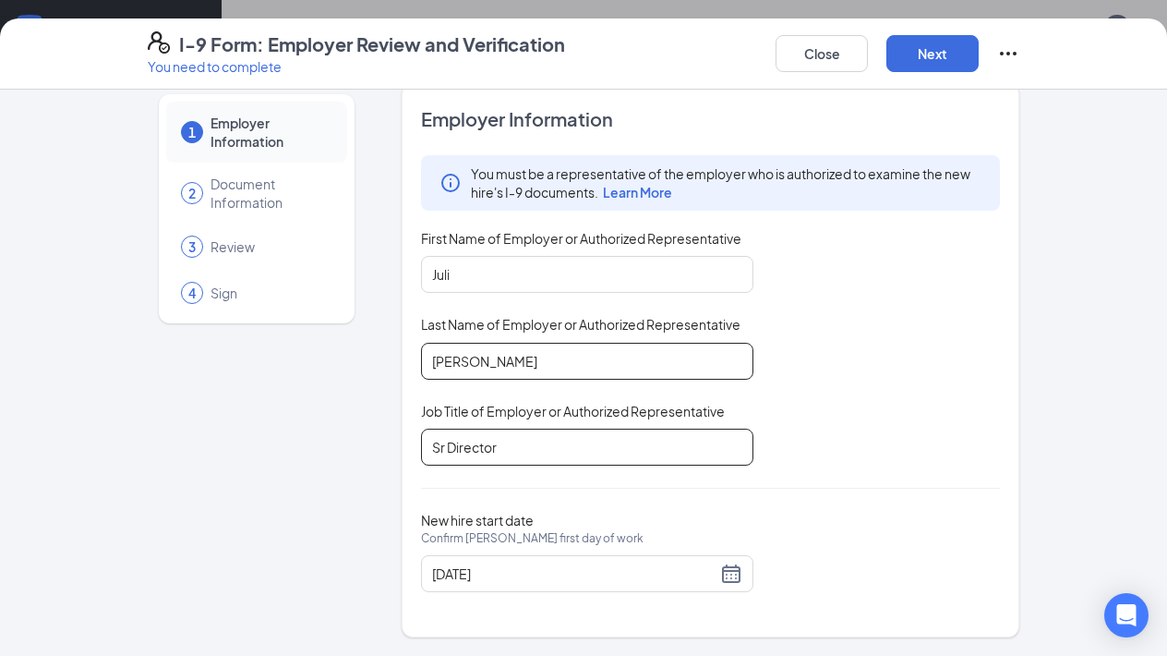
scroll to position [24, 0]
type input "Sr Director"
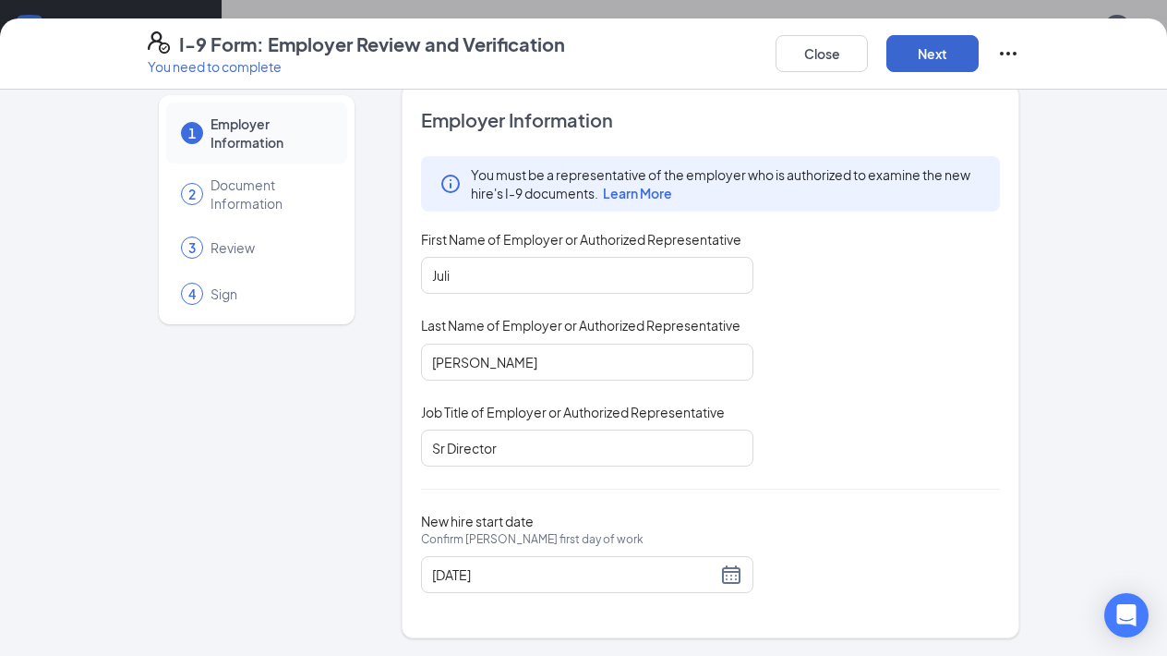
click at [945, 47] on button "Next" at bounding box center [933, 53] width 92 height 37
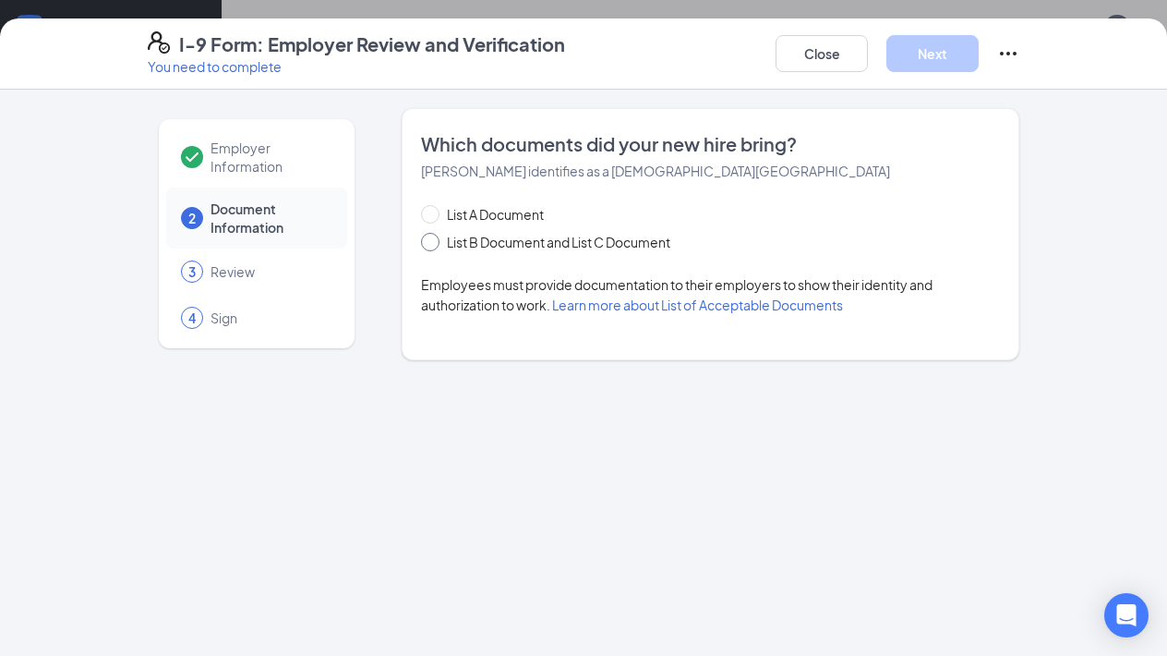
click at [428, 244] on input "List B Document and List C Document" at bounding box center [427, 239] width 13 height 13
radio input "true"
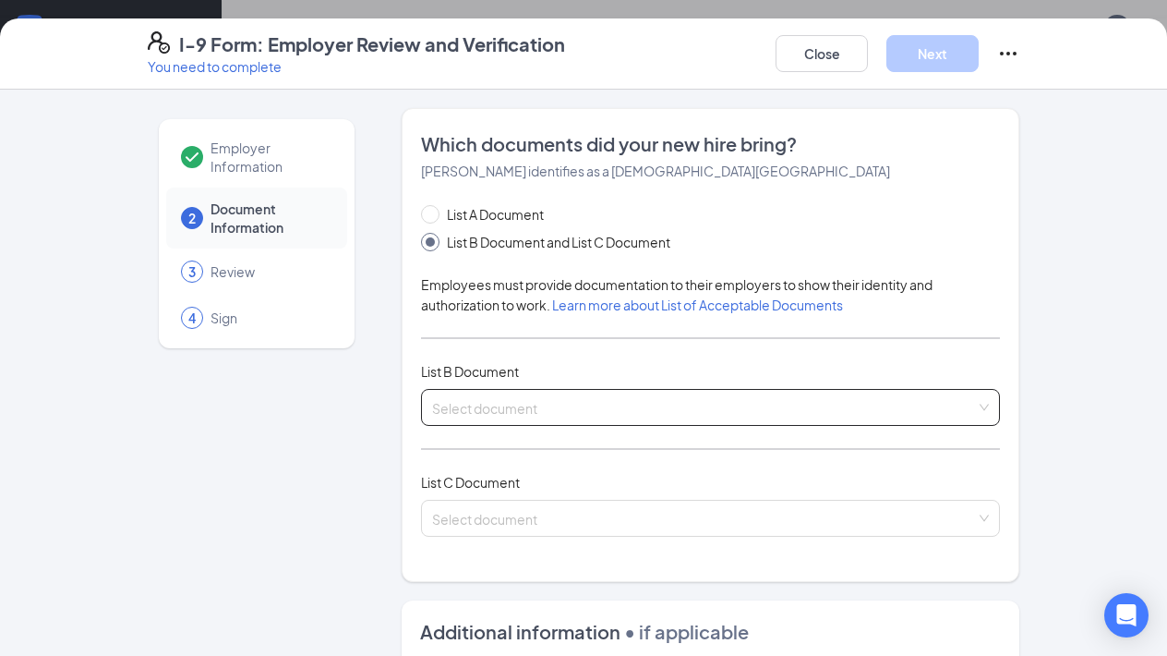
click at [476, 410] on input "search" at bounding box center [704, 404] width 544 height 28
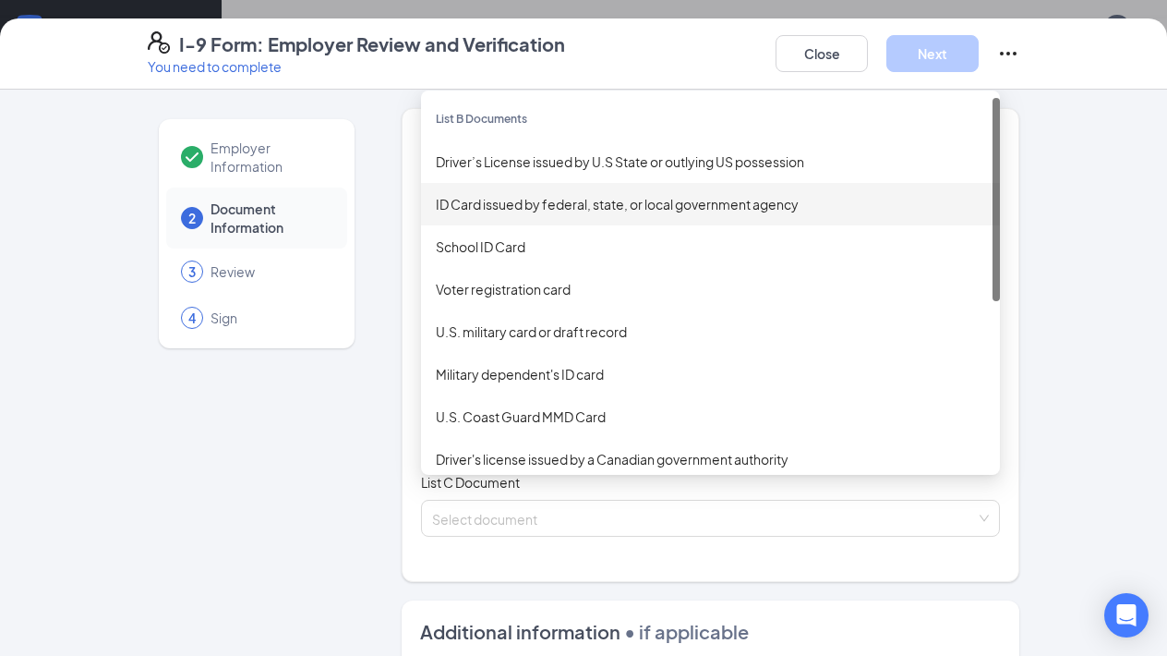
click at [526, 205] on div "ID Card issued by federal, state, or local government agency" at bounding box center [711, 204] width 550 height 20
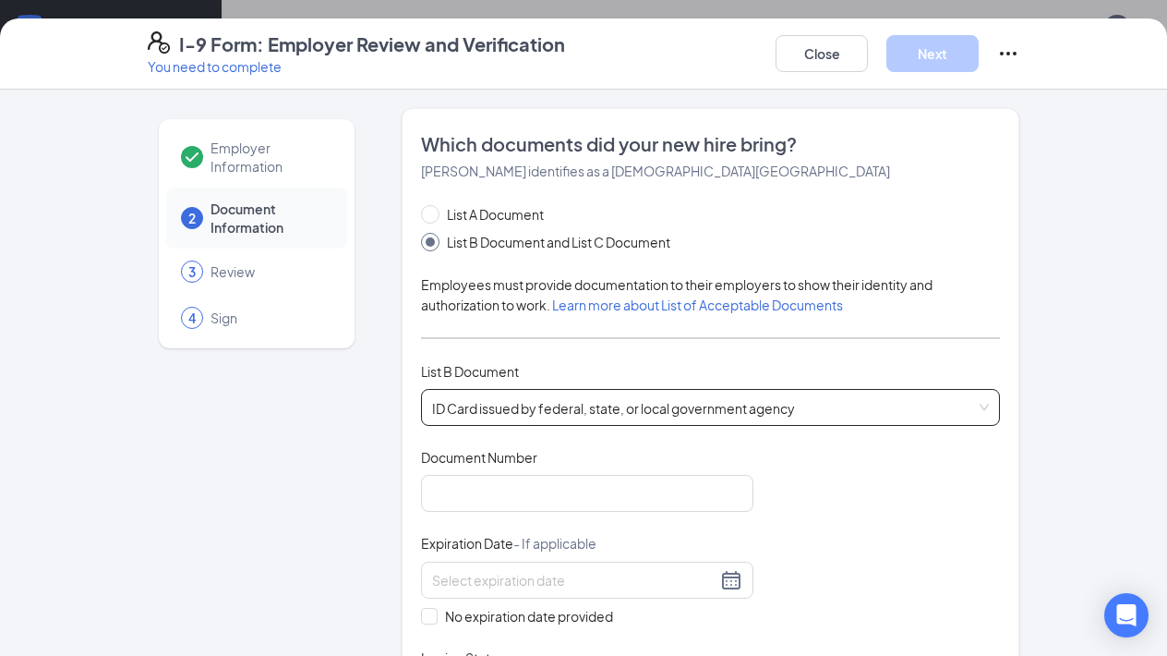
click at [463, 405] on div "ID Card issued by federal, state, or local government agency ID Card issued by …" at bounding box center [710, 407] width 579 height 37
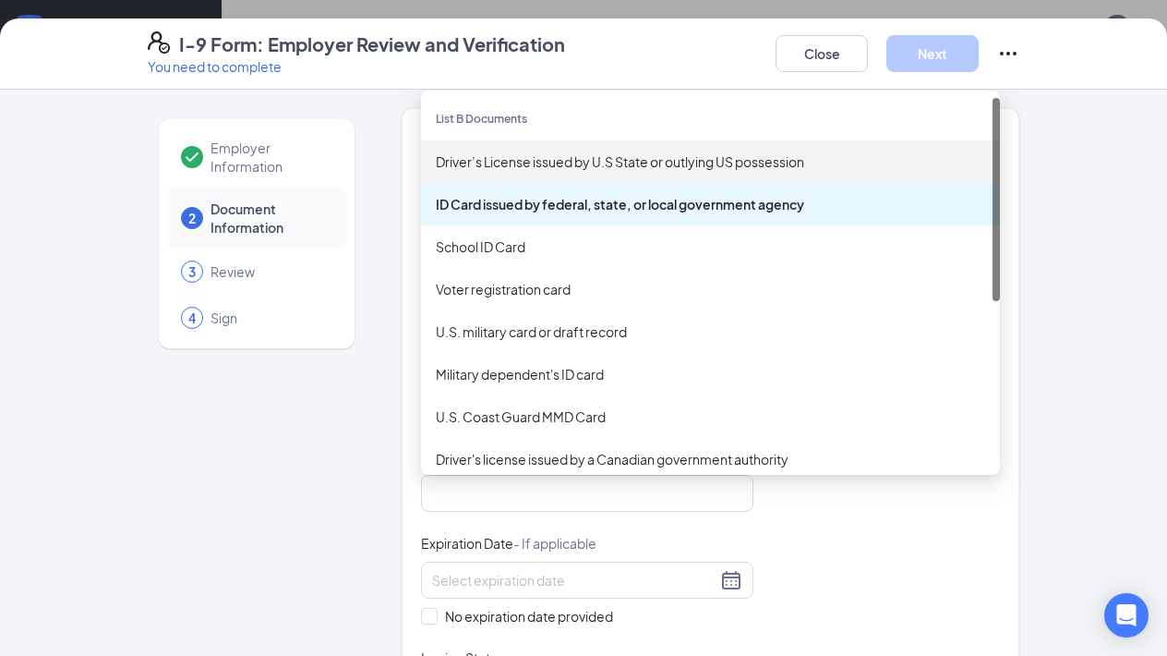
click at [509, 164] on div "Driver’s License issued by U.S State or outlying US possession" at bounding box center [711, 161] width 550 height 20
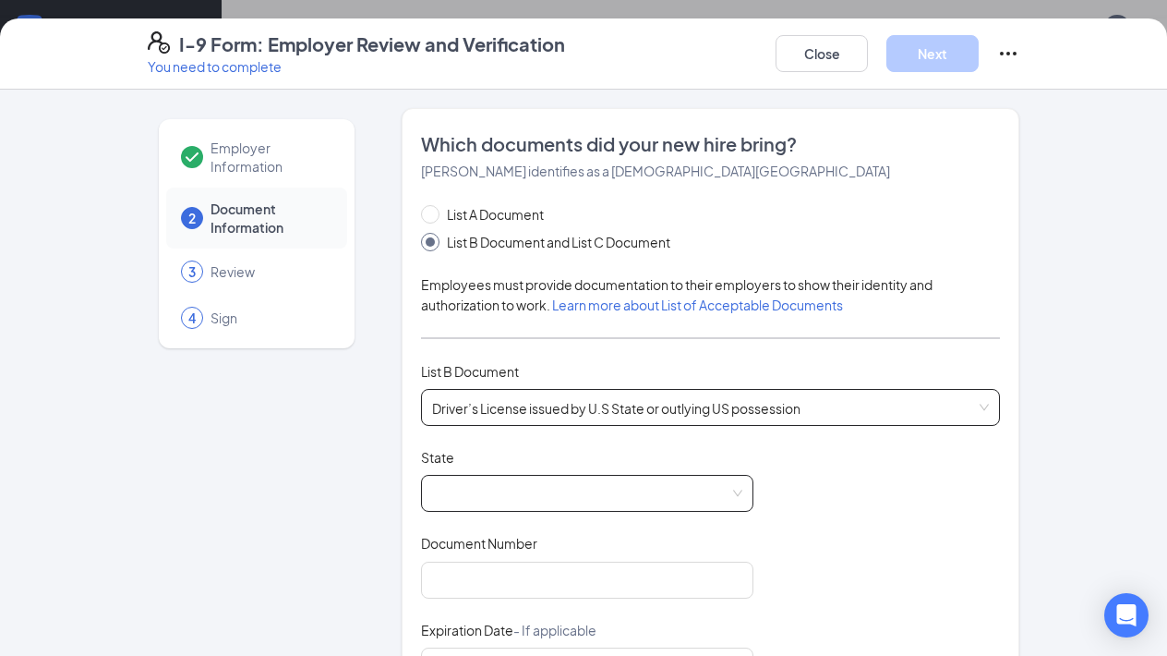
click at [553, 492] on span at bounding box center [587, 493] width 310 height 35
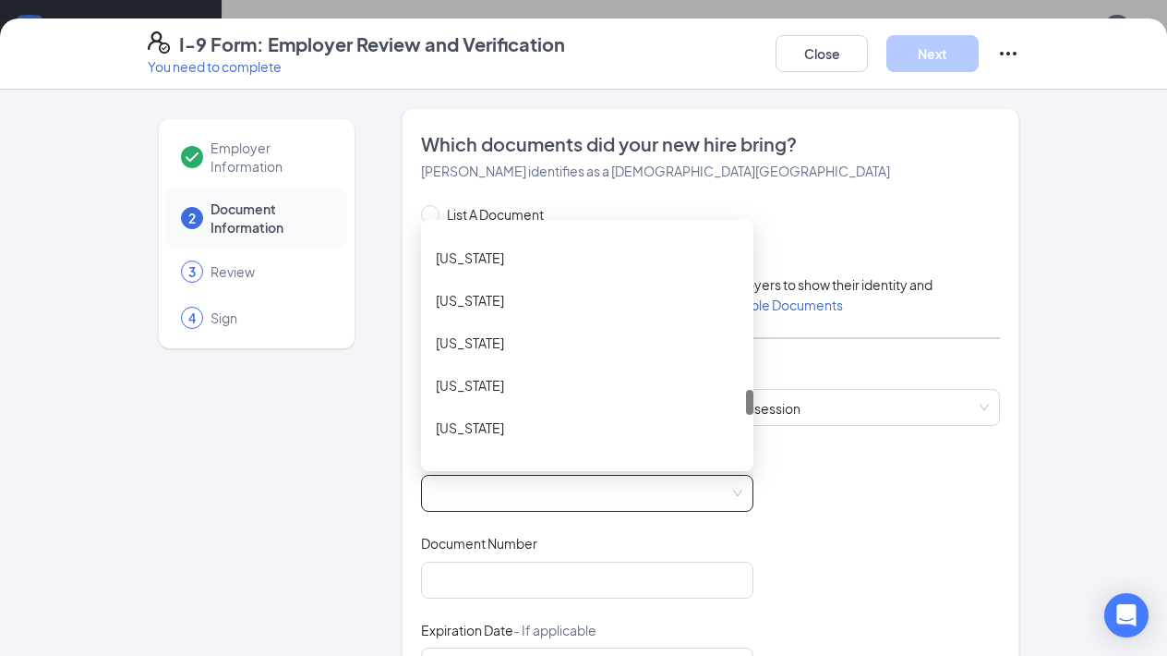
scroll to position [1513, 0]
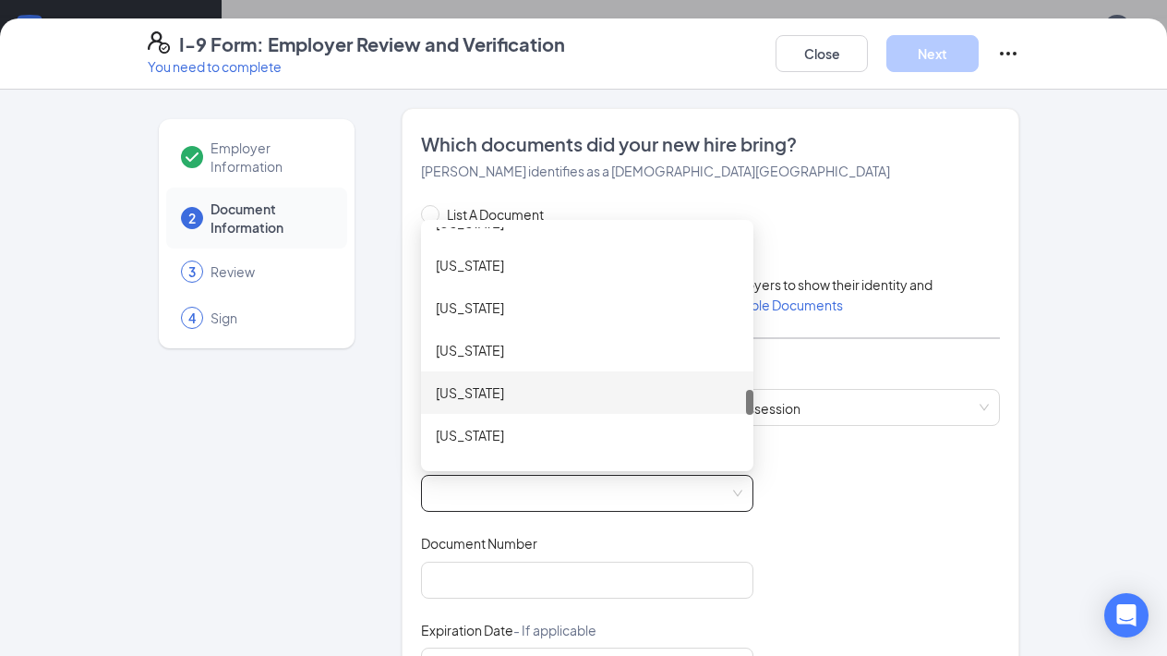
click at [531, 386] on div "[US_STATE]" at bounding box center [587, 392] width 303 height 20
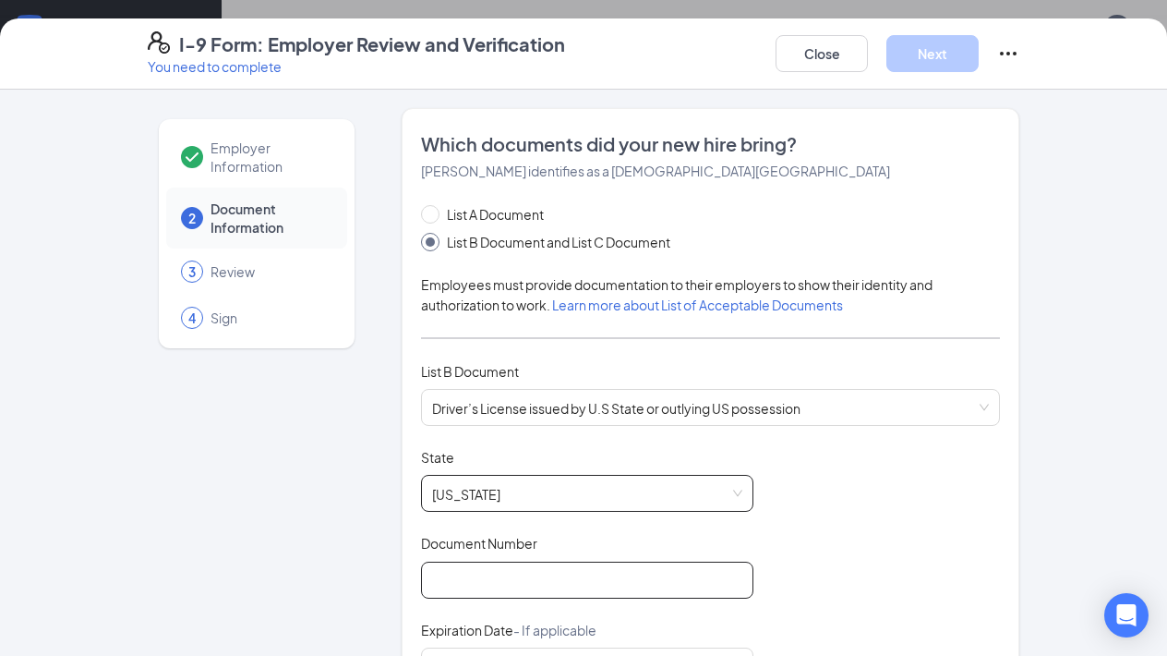
click at [487, 585] on input "Document Number" at bounding box center [587, 580] width 333 height 37
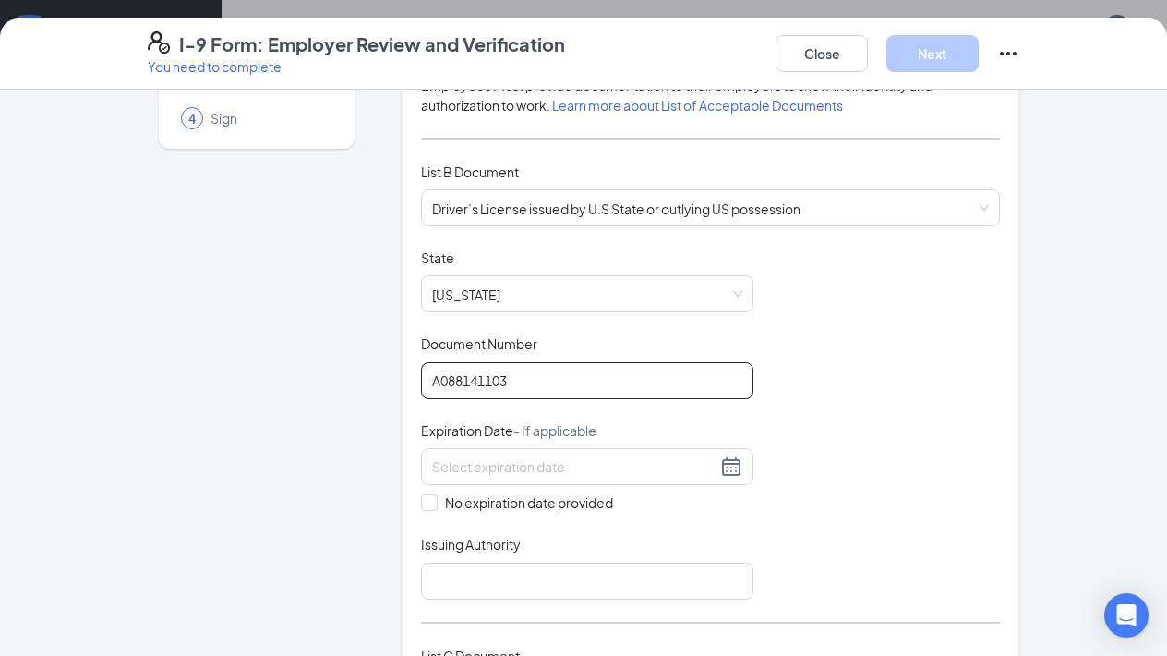
scroll to position [212, 0]
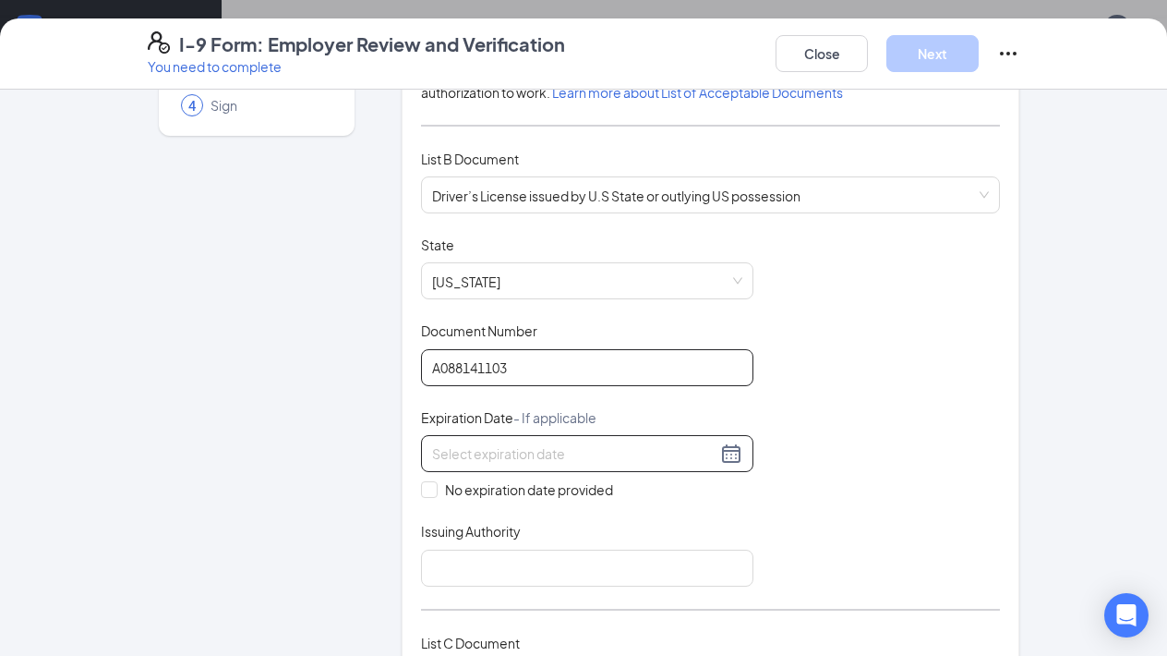
type input "A088141103"
click at [523, 458] on input at bounding box center [574, 453] width 284 height 20
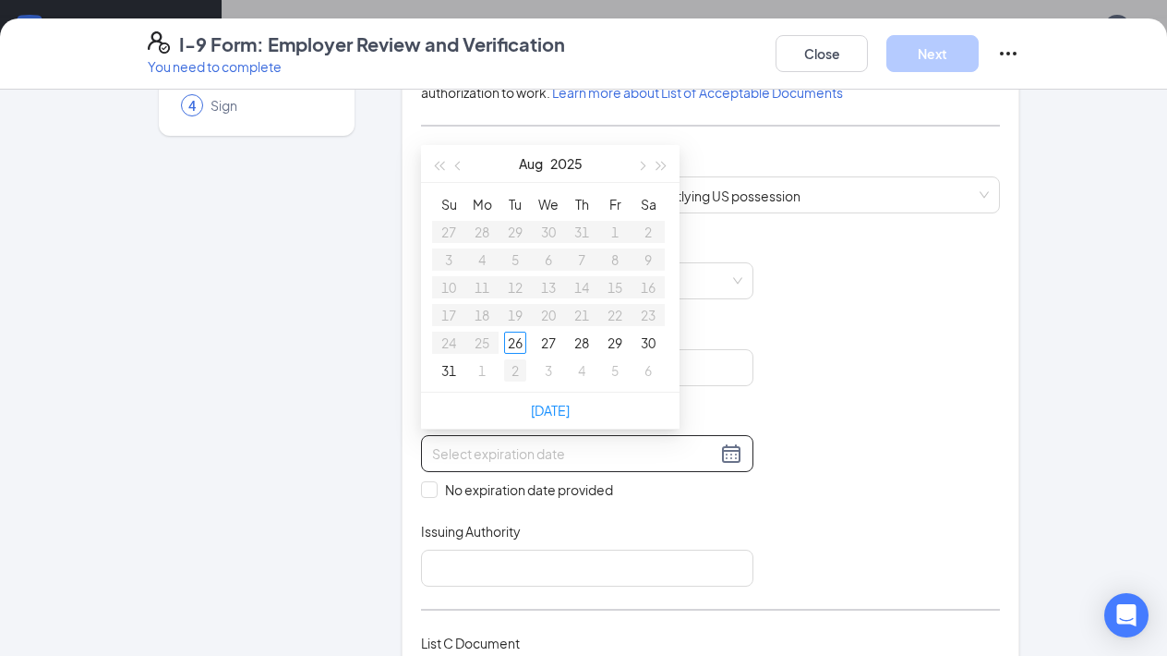
type input "[DATE]"
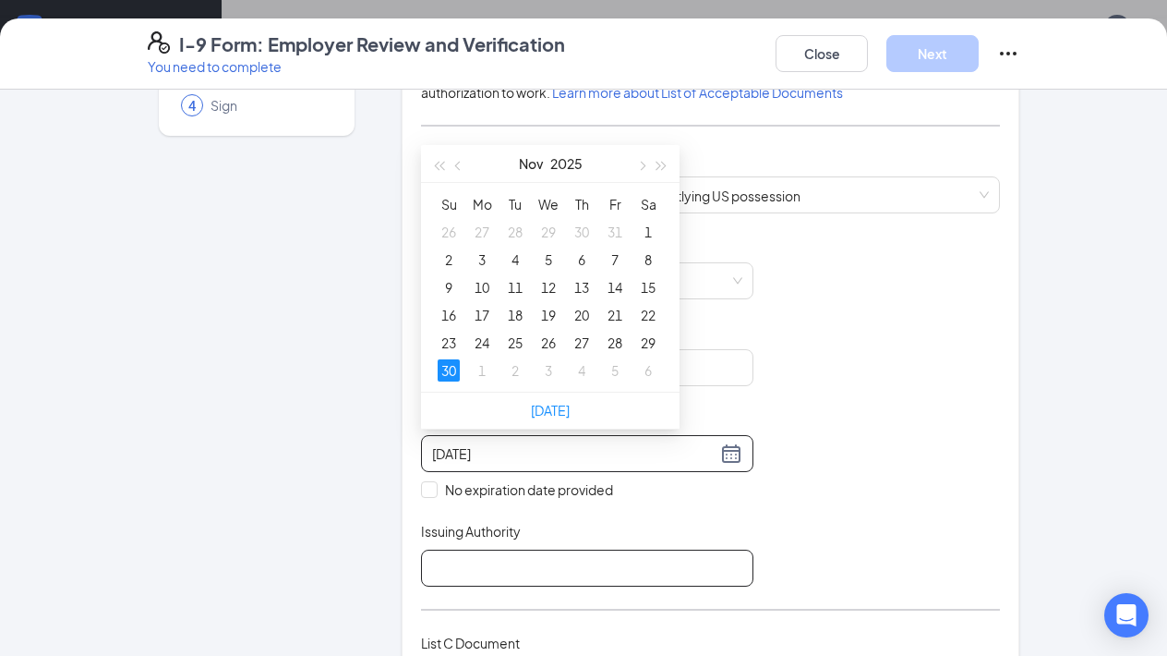
type input "[DATE]"
click at [460, 573] on input "Issuing Authority" at bounding box center [587, 568] width 333 height 37
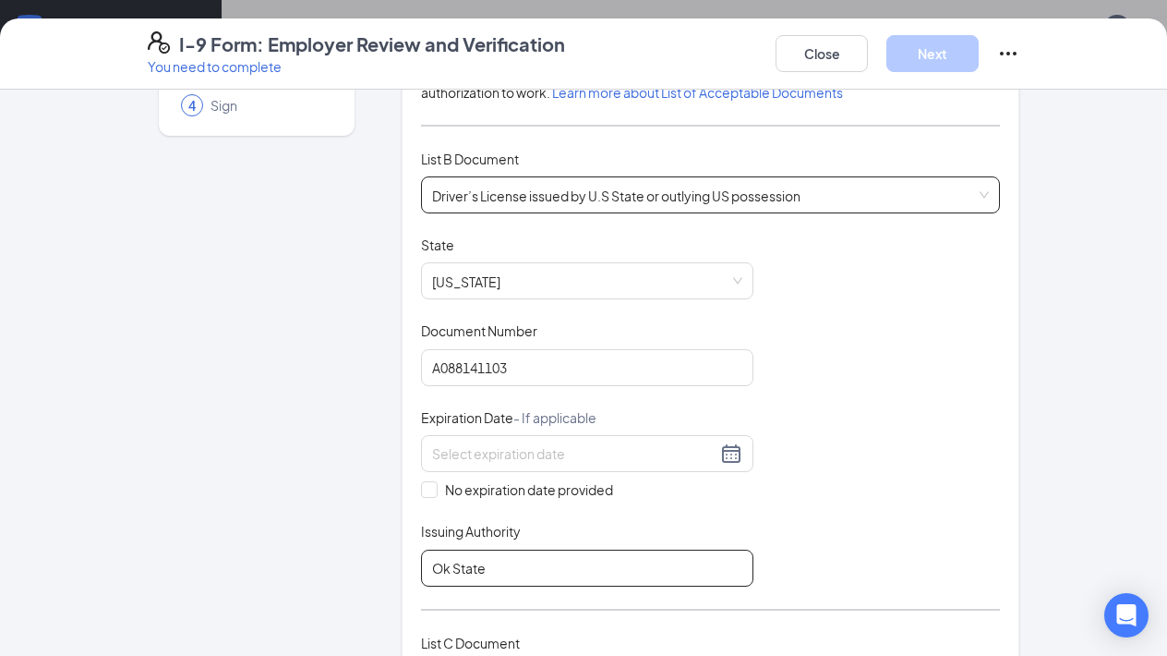
click at [539, 197] on span "Driver’s License issued by U.S State or outlying US possession" at bounding box center [710, 194] width 557 height 35
type input "Ok State"
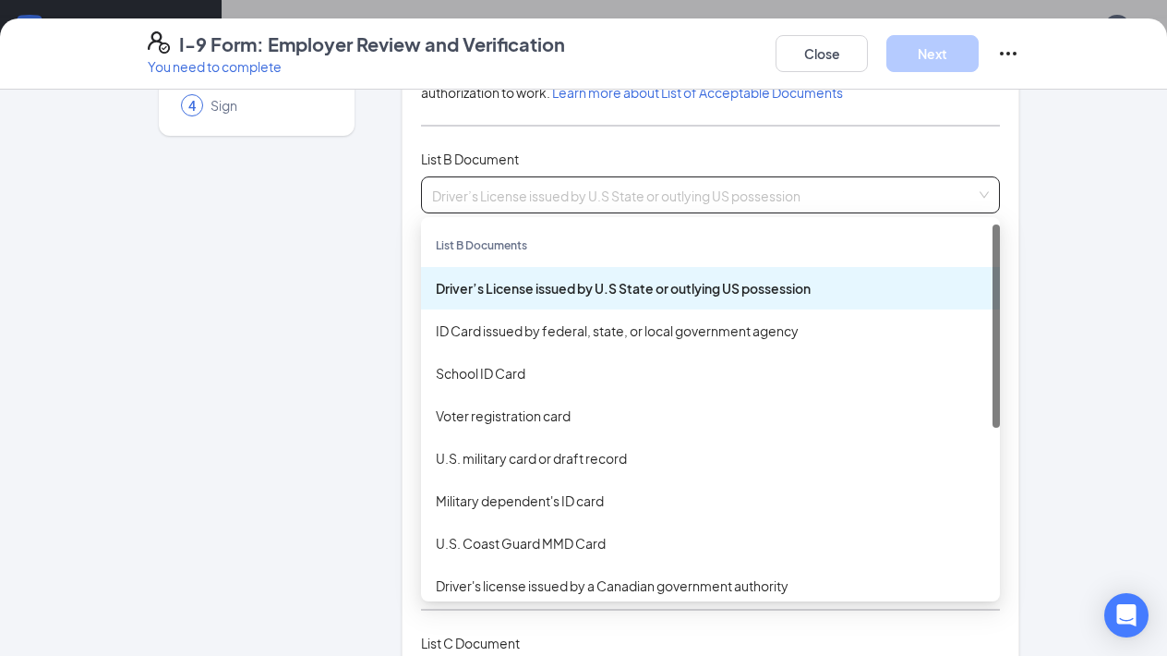
click at [526, 286] on div "Driver’s License issued by U.S State or outlying US possession" at bounding box center [711, 288] width 550 height 20
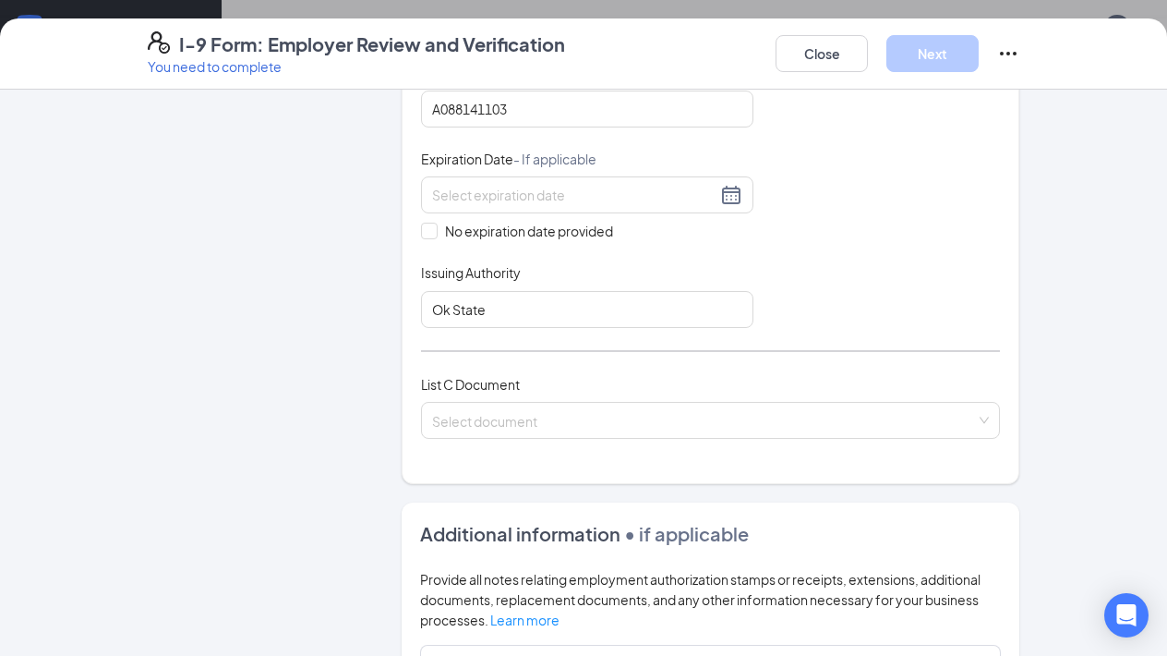
scroll to position [476, 0]
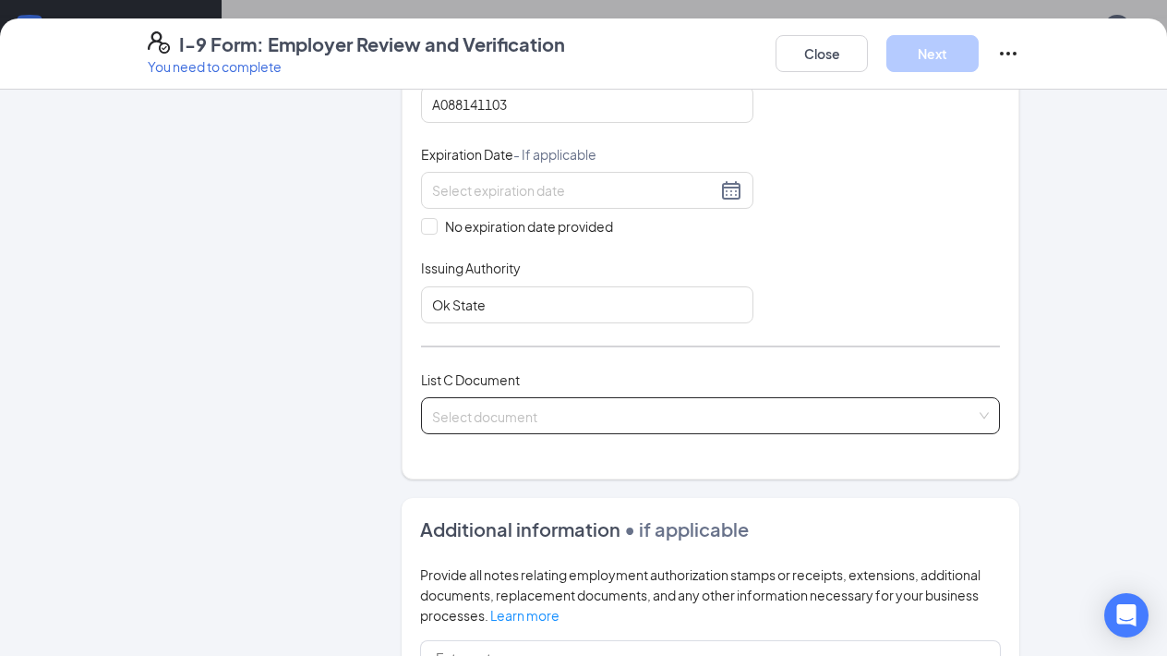
click at [464, 414] on input "search" at bounding box center [704, 412] width 544 height 28
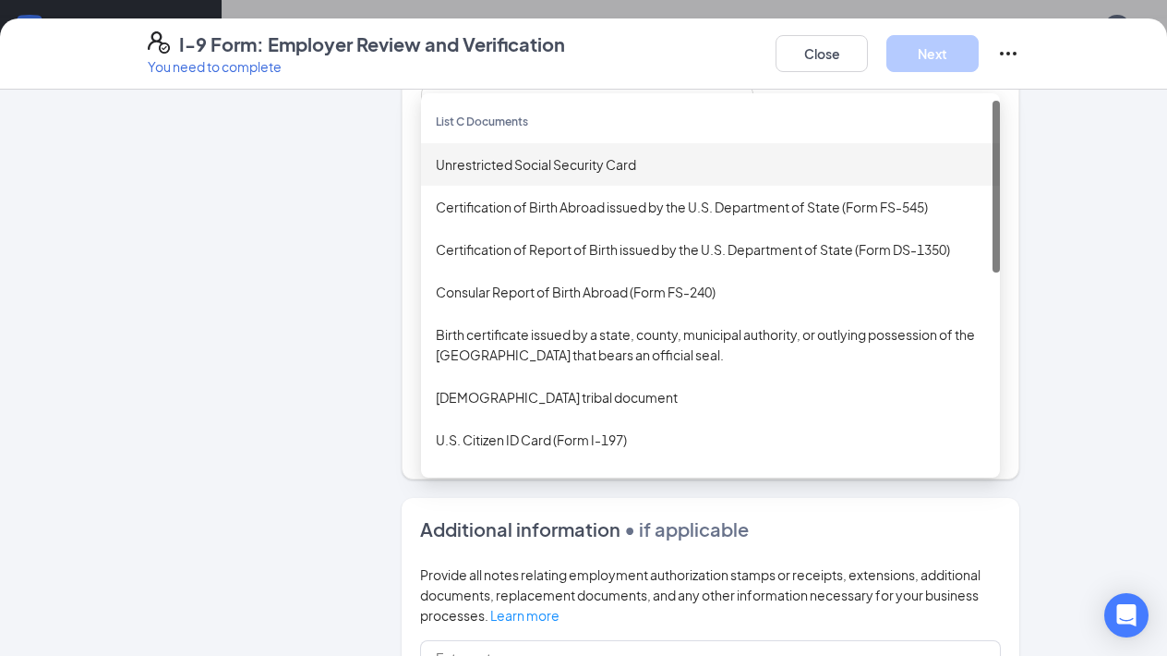
click at [529, 163] on div "Unrestricted Social Security Card" at bounding box center [711, 164] width 550 height 20
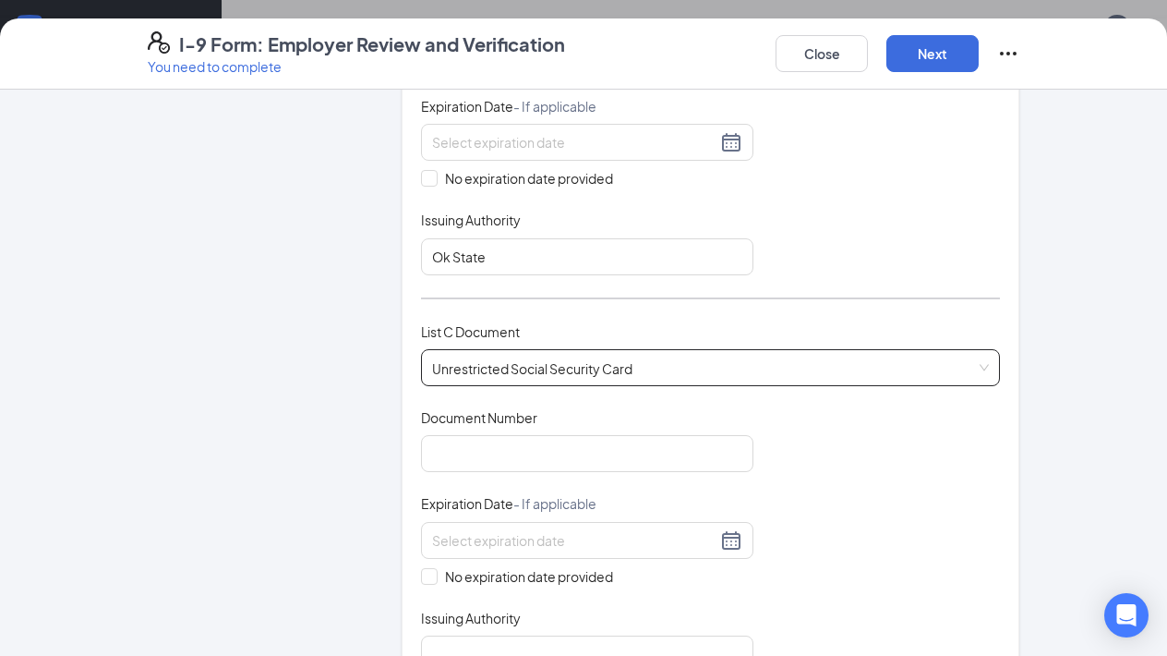
scroll to position [527, 0]
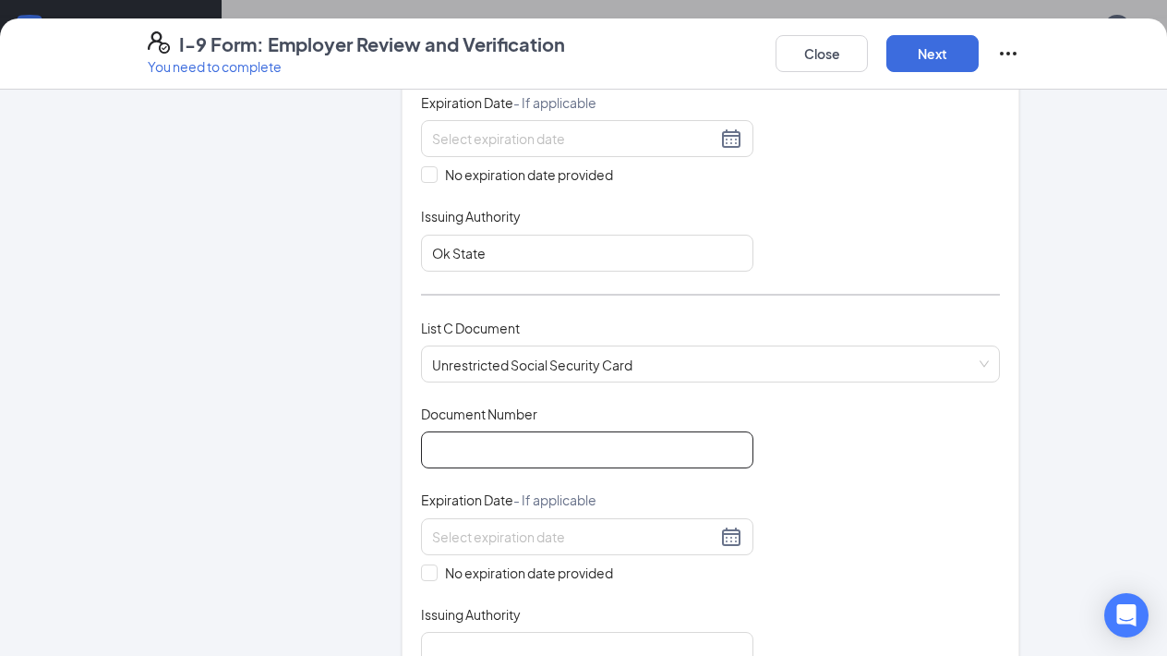
click at [442, 456] on input "Document Number" at bounding box center [587, 449] width 333 height 37
type input "645943007"
click at [440, 563] on span "No expiration date provided" at bounding box center [529, 573] width 183 height 20
click at [434, 564] on input "No expiration date provided" at bounding box center [427, 570] width 13 height 13
checkbox input "true"
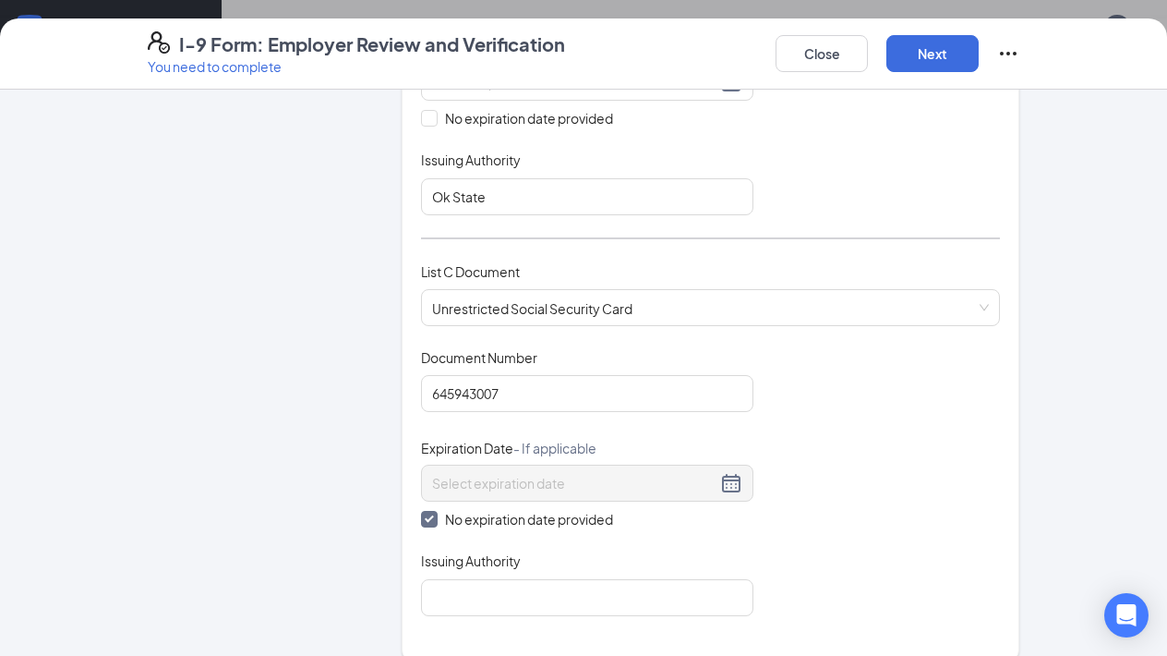
scroll to position [586, 0]
click at [442, 587] on input "Issuing Authority" at bounding box center [587, 595] width 333 height 37
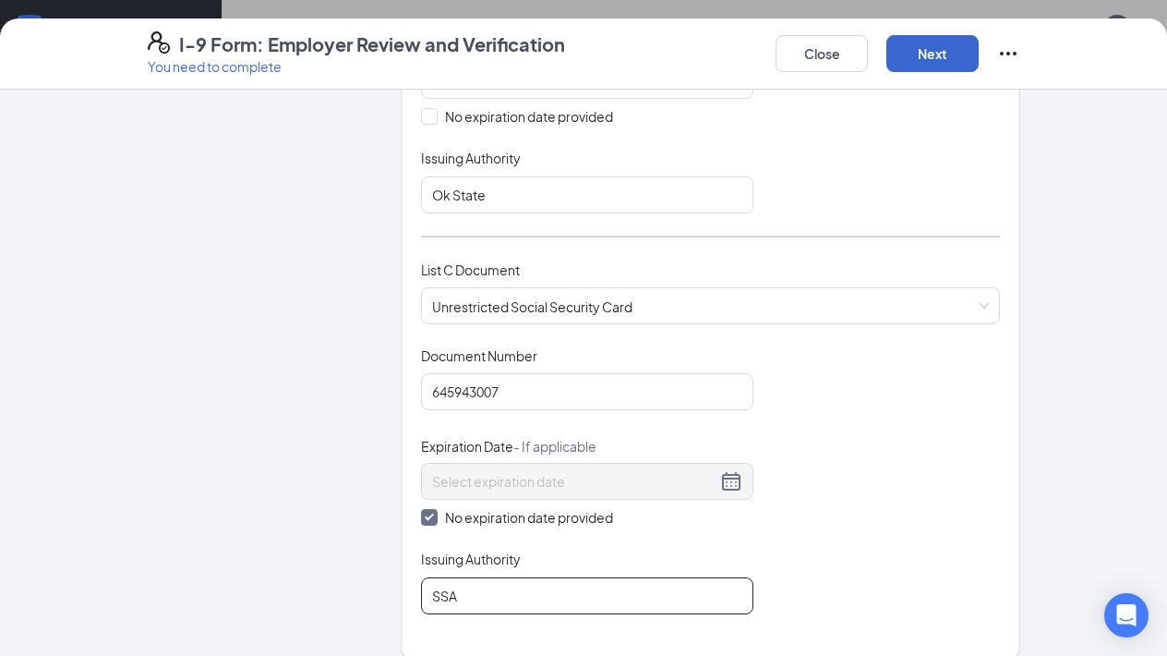
type input "SSA"
click at [928, 42] on button "Next" at bounding box center [933, 53] width 92 height 37
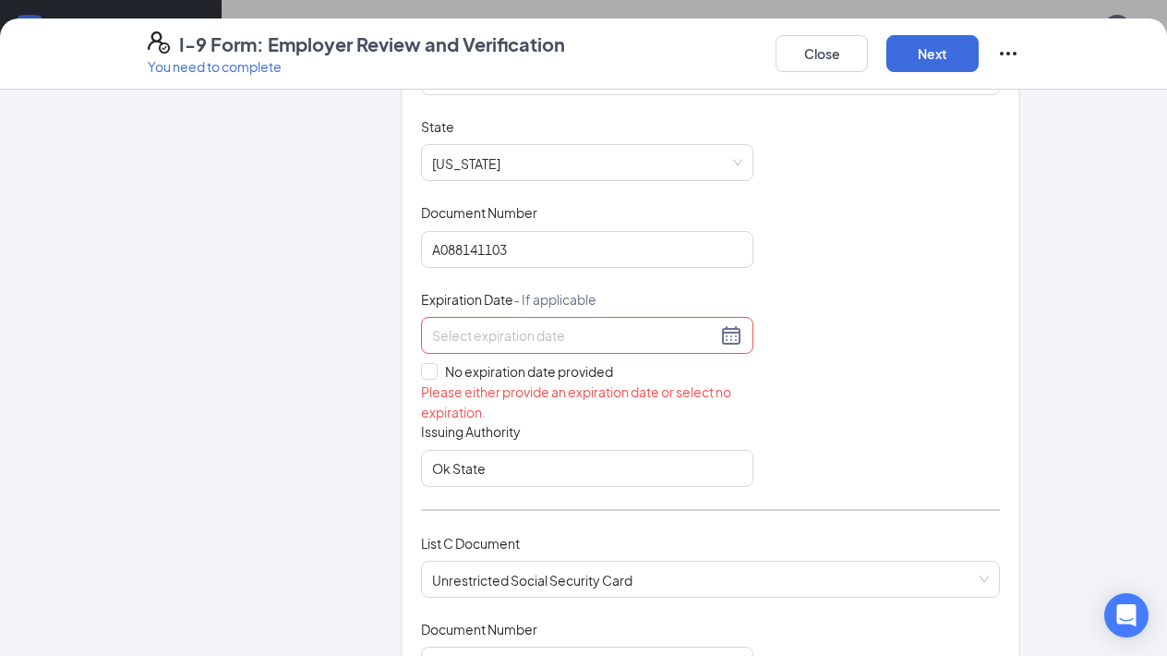
scroll to position [329, 0]
click at [494, 339] on input at bounding box center [574, 337] width 284 height 20
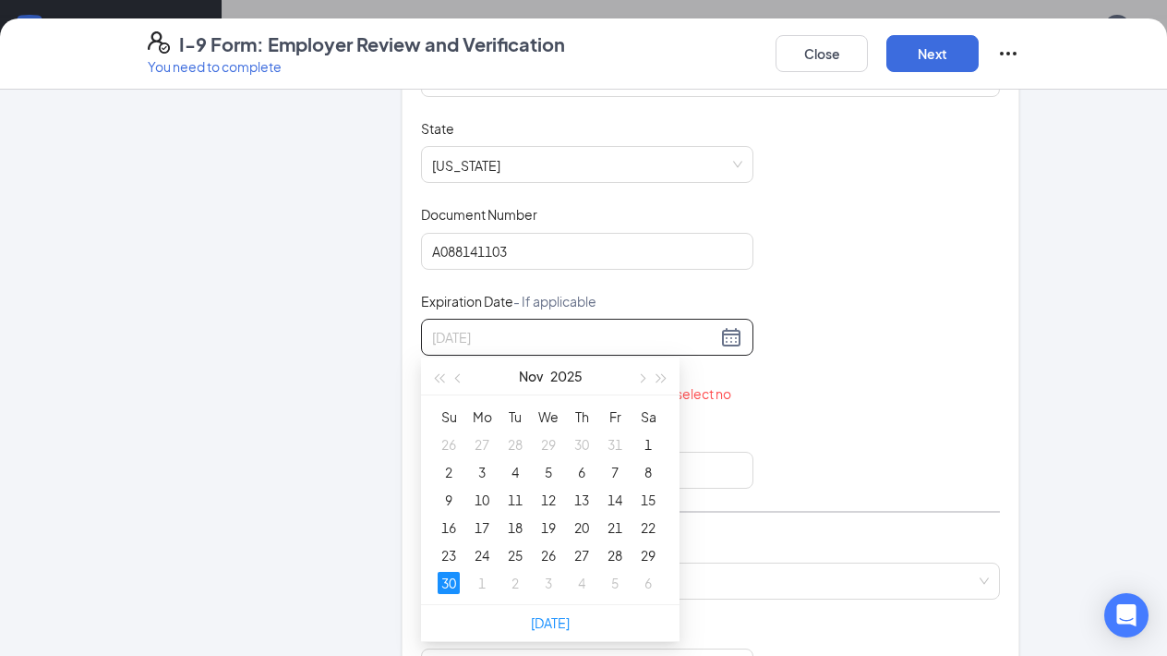
type input "[DATE]"
click at [450, 577] on div "30" at bounding box center [449, 583] width 22 height 22
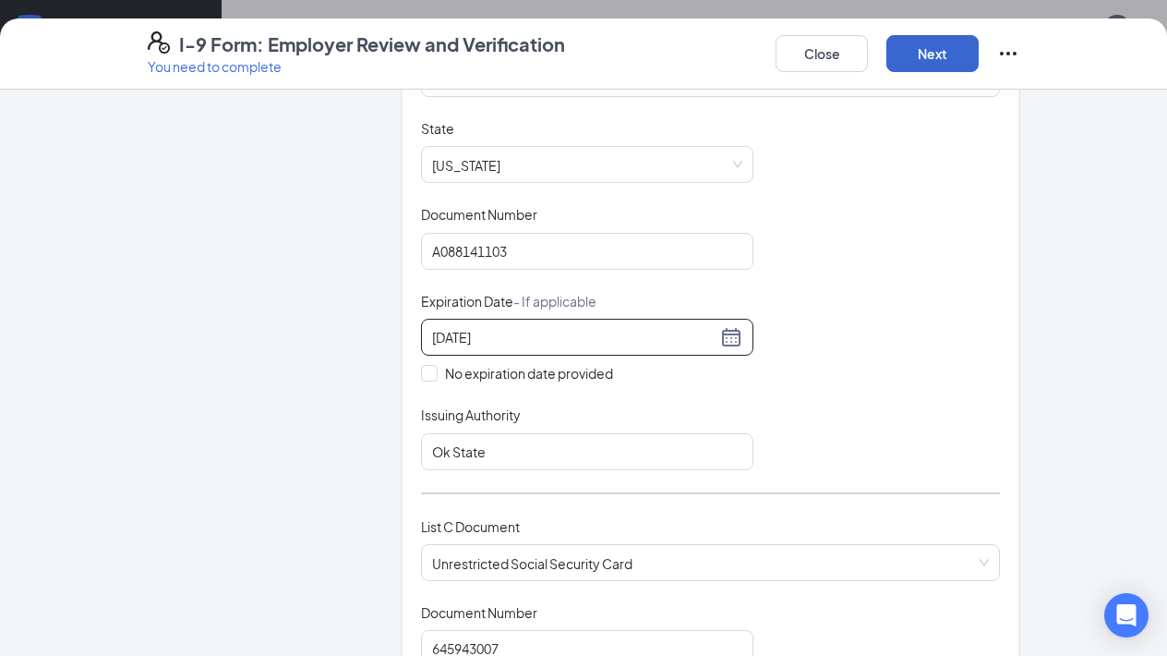
click at [928, 59] on button "Next" at bounding box center [933, 53] width 92 height 37
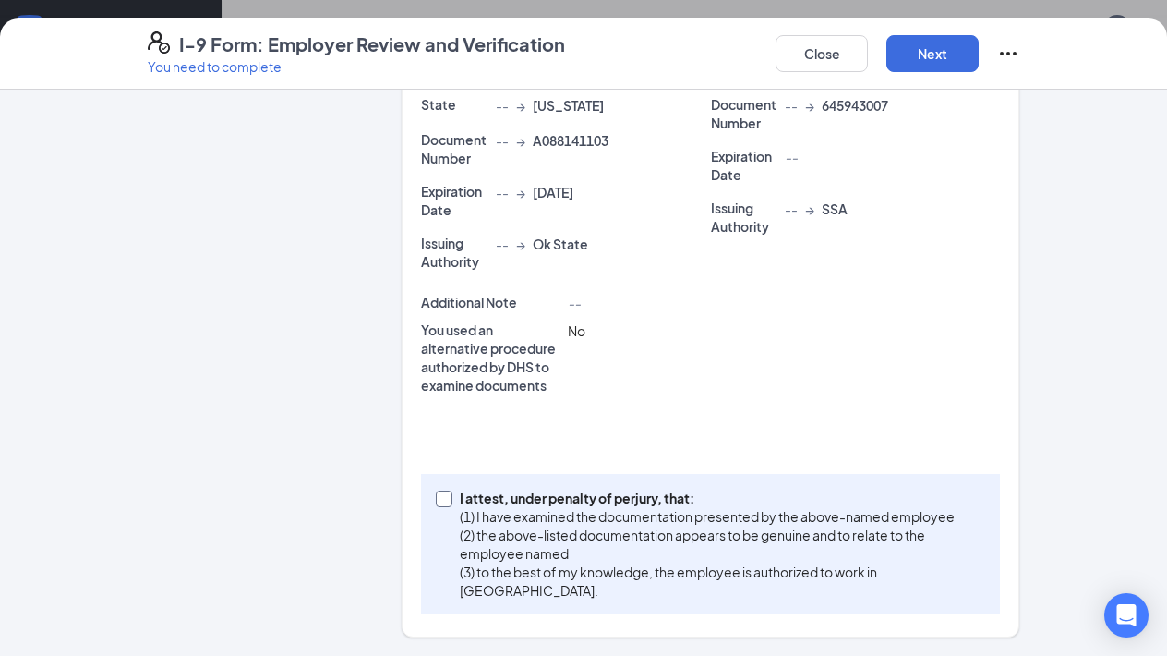
scroll to position [479, 0]
click at [447, 493] on input "I attest, under penalty of [PERSON_NAME], that: (1) I have examined the documen…" at bounding box center [442, 497] width 13 height 13
checkbox input "true"
click at [937, 52] on button "Next" at bounding box center [933, 53] width 92 height 37
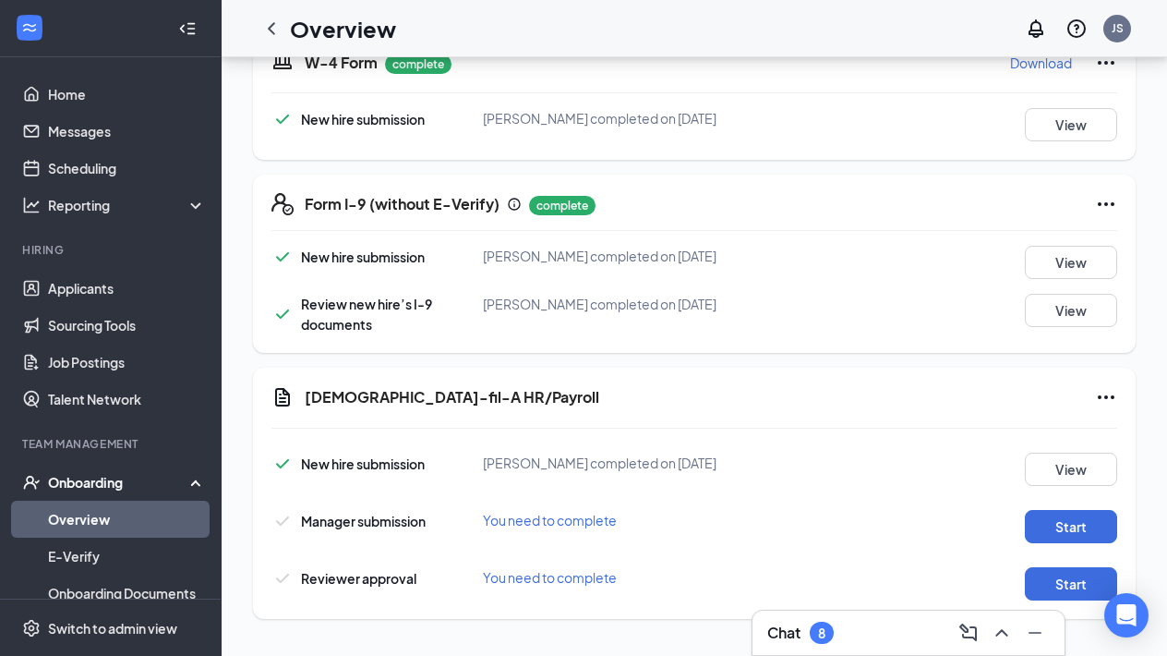
scroll to position [453, 0]
click at [1033, 524] on button "Start" at bounding box center [1071, 526] width 92 height 33
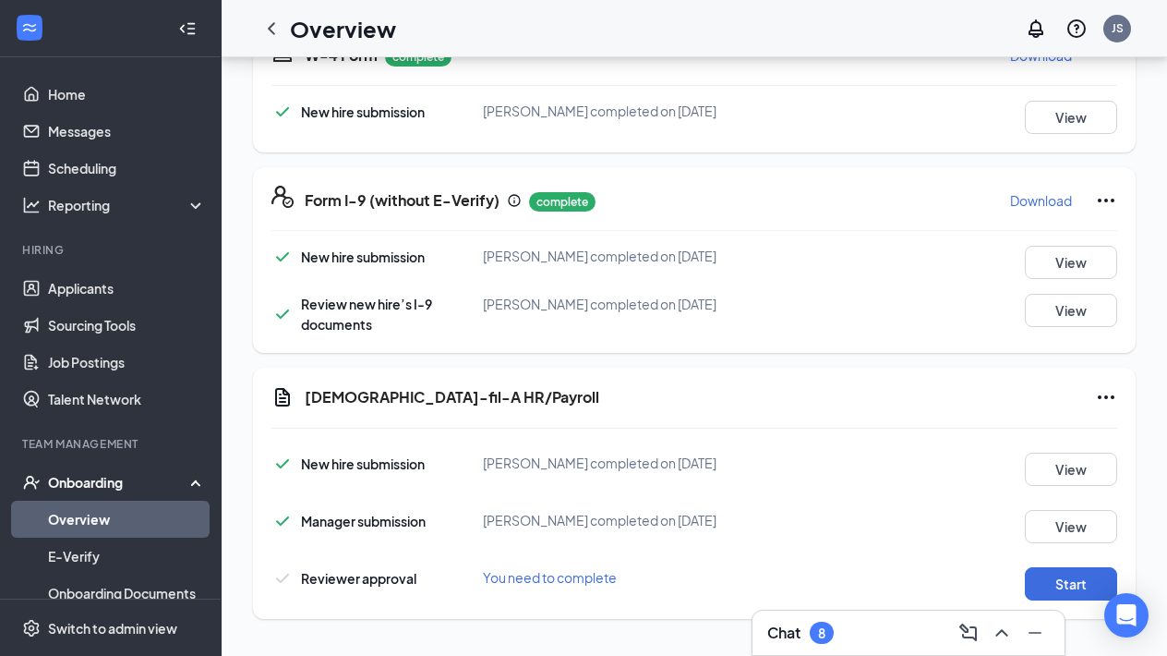
scroll to position [460, 0]
click at [1055, 589] on button "Start" at bounding box center [1071, 583] width 92 height 33
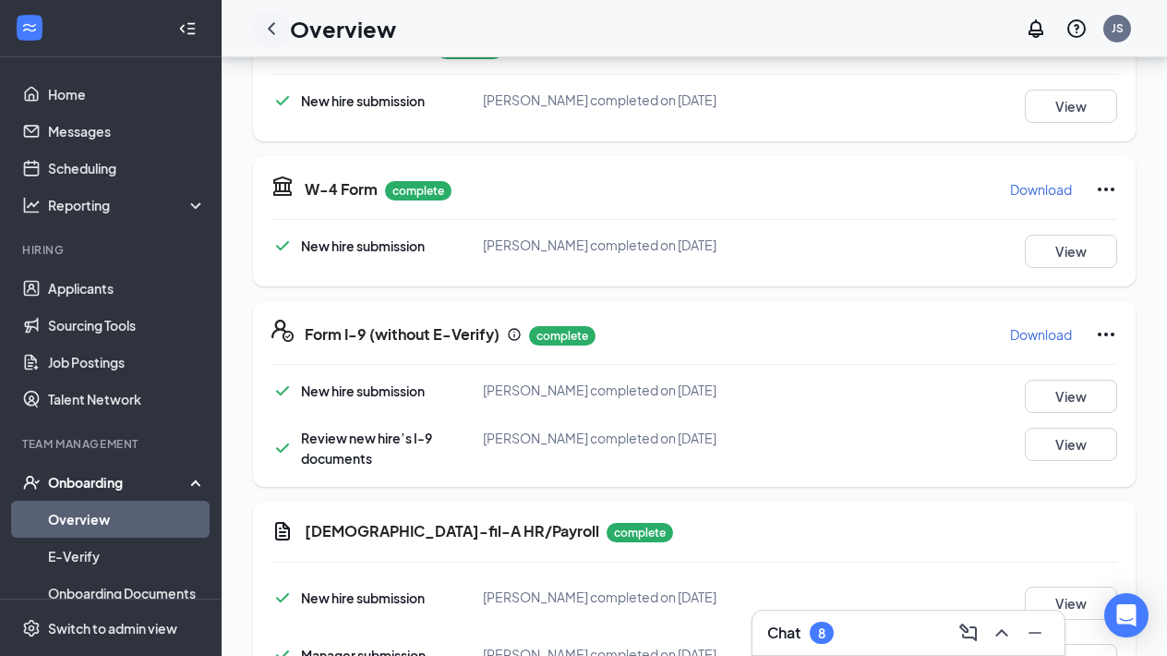
click at [272, 28] on icon "ChevronLeft" at bounding box center [271, 29] width 22 height 22
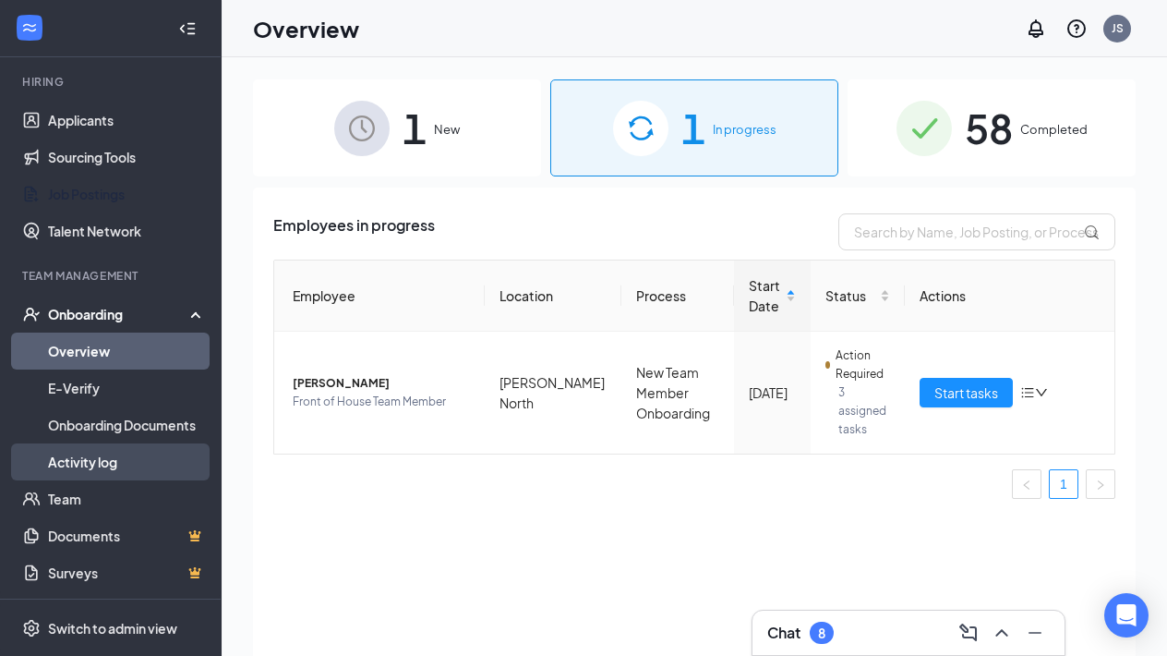
scroll to position [168, 0]
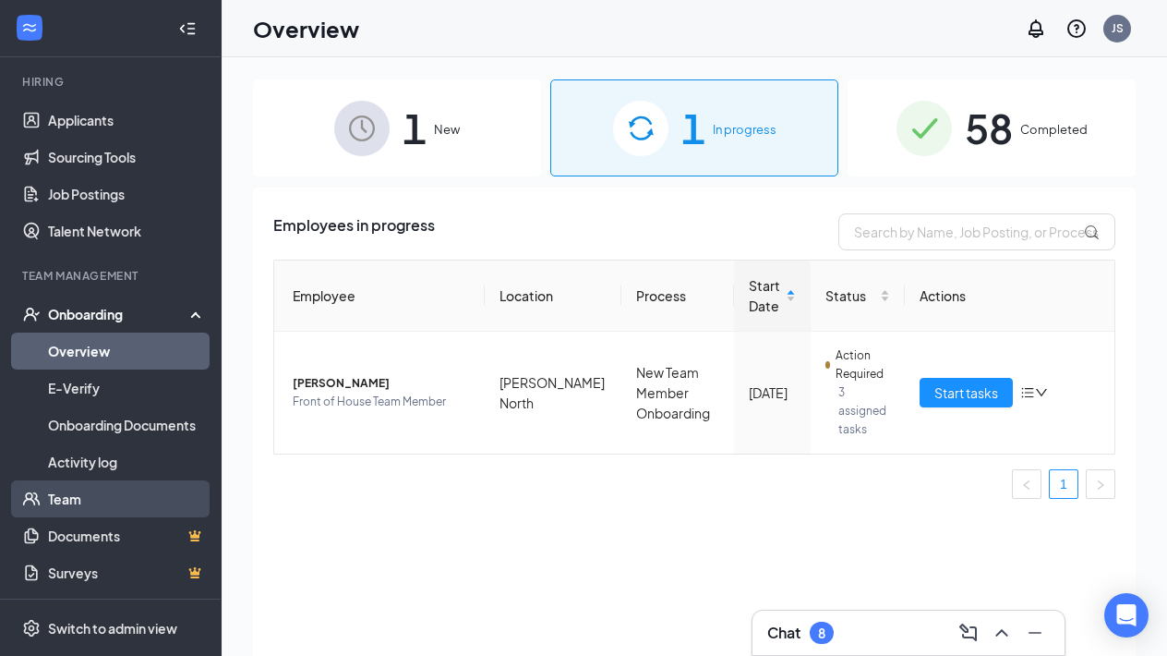
click at [97, 505] on link "Team" at bounding box center [127, 498] width 158 height 37
